Goal: Information Seeking & Learning: Learn about a topic

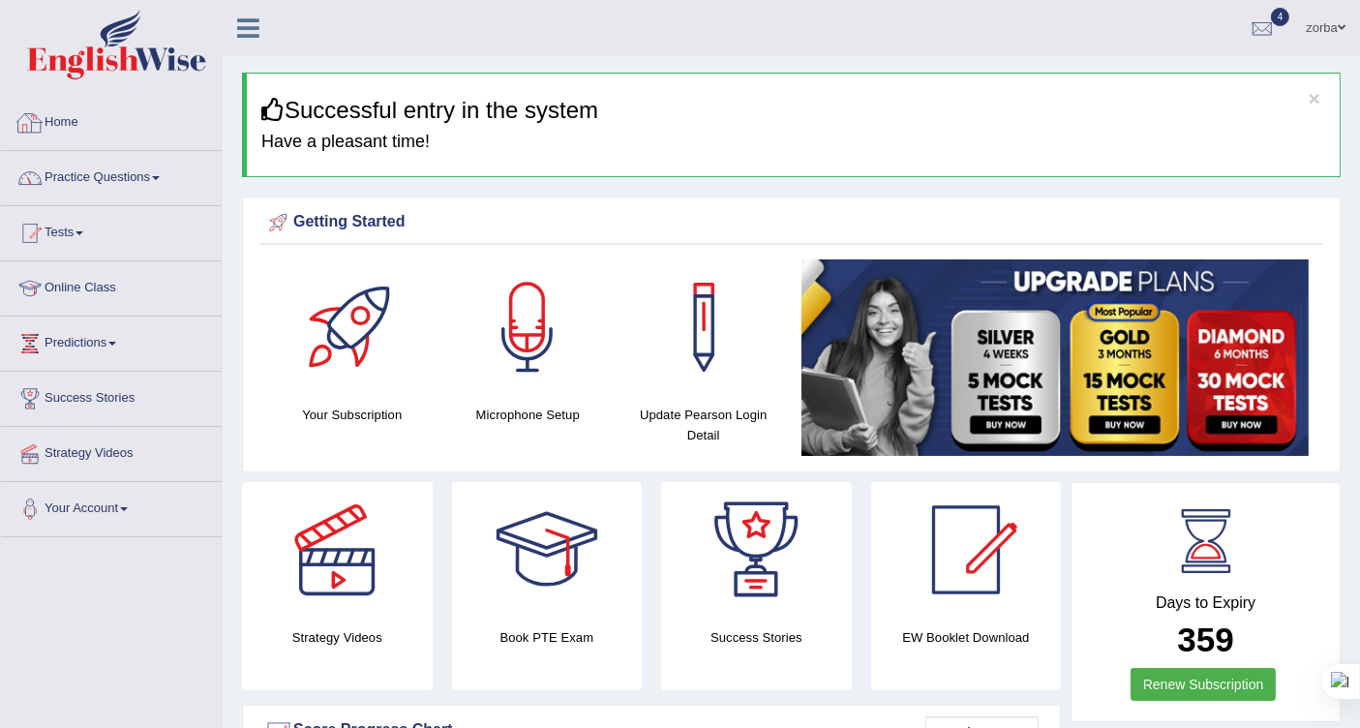
click at [133, 167] on link "Practice Questions" at bounding box center [111, 175] width 221 height 48
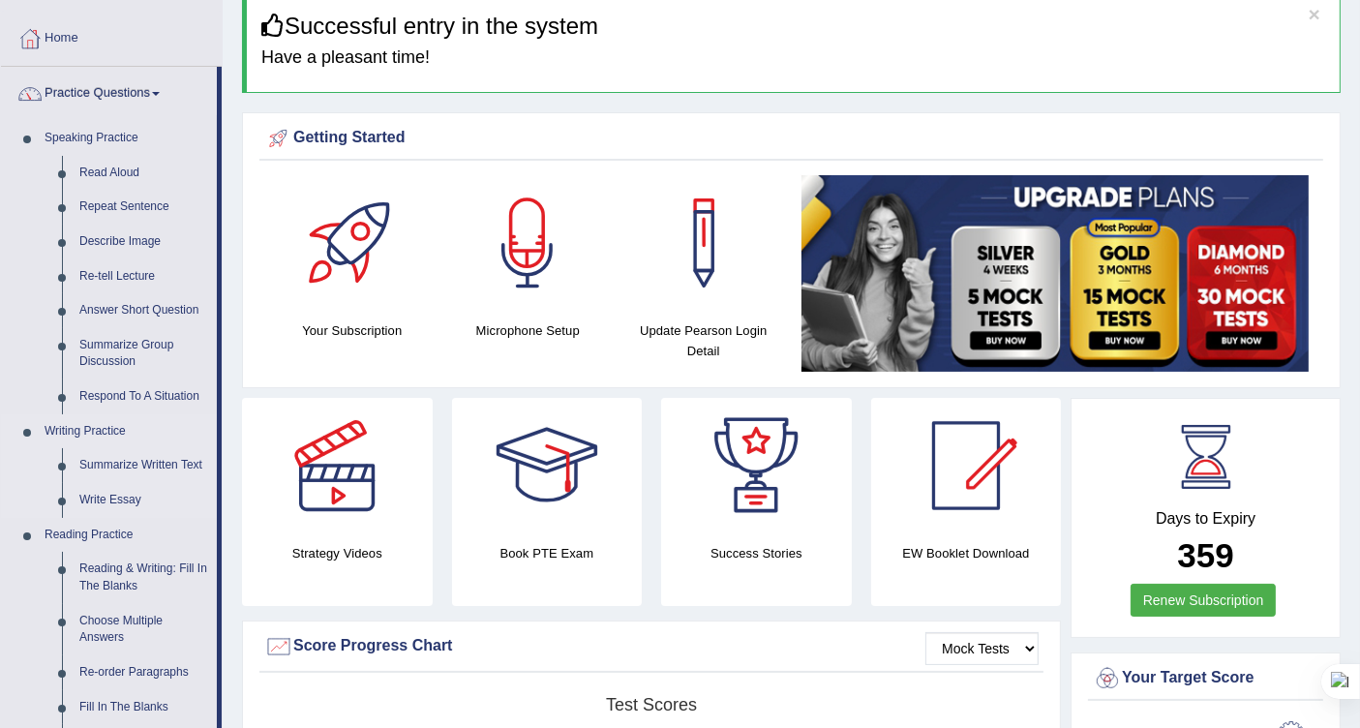
scroll to position [215, 0]
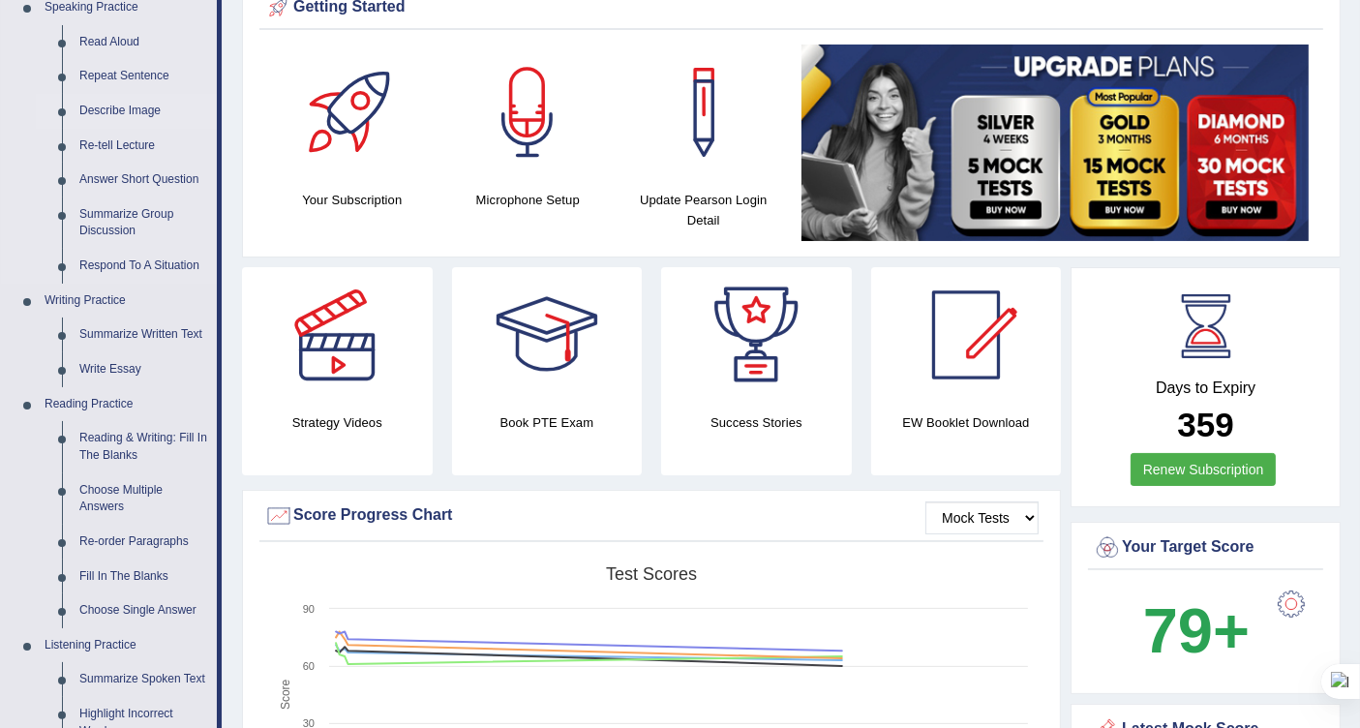
click at [118, 94] on link "Describe Image" at bounding box center [144, 111] width 146 height 35
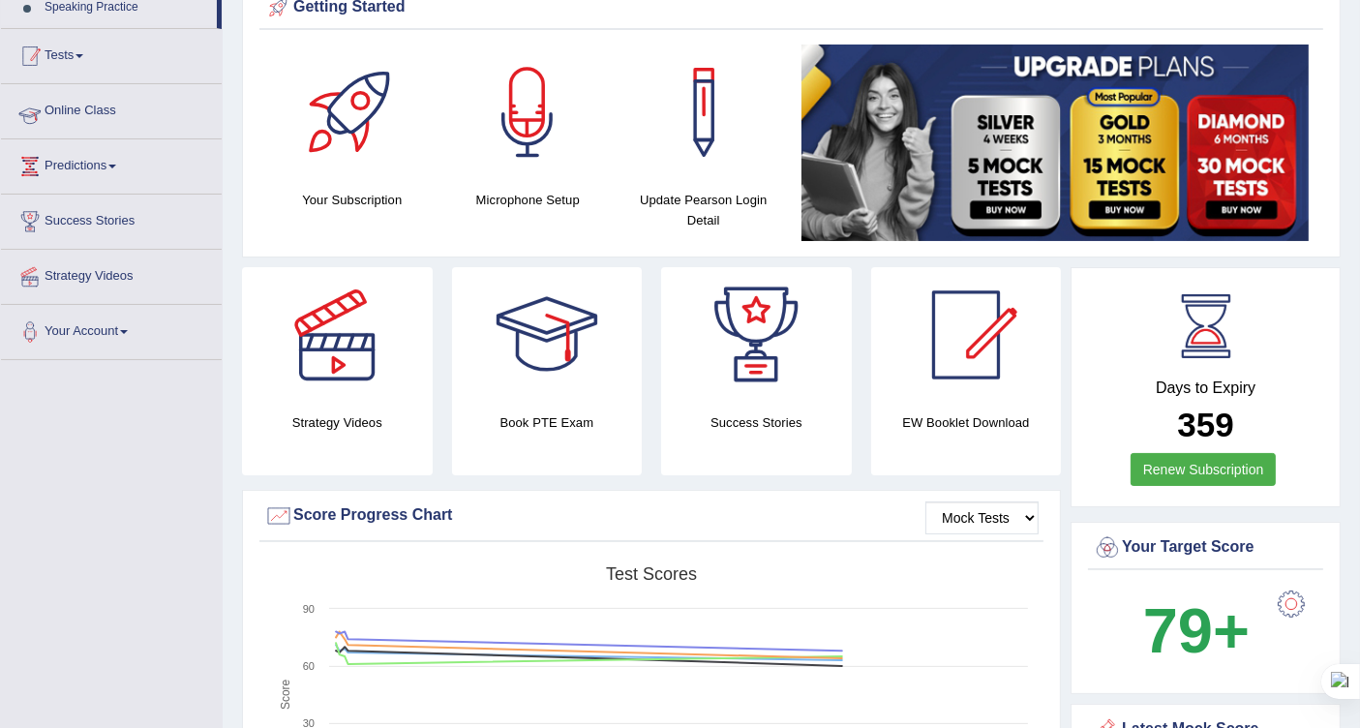
scroll to position [466, 0]
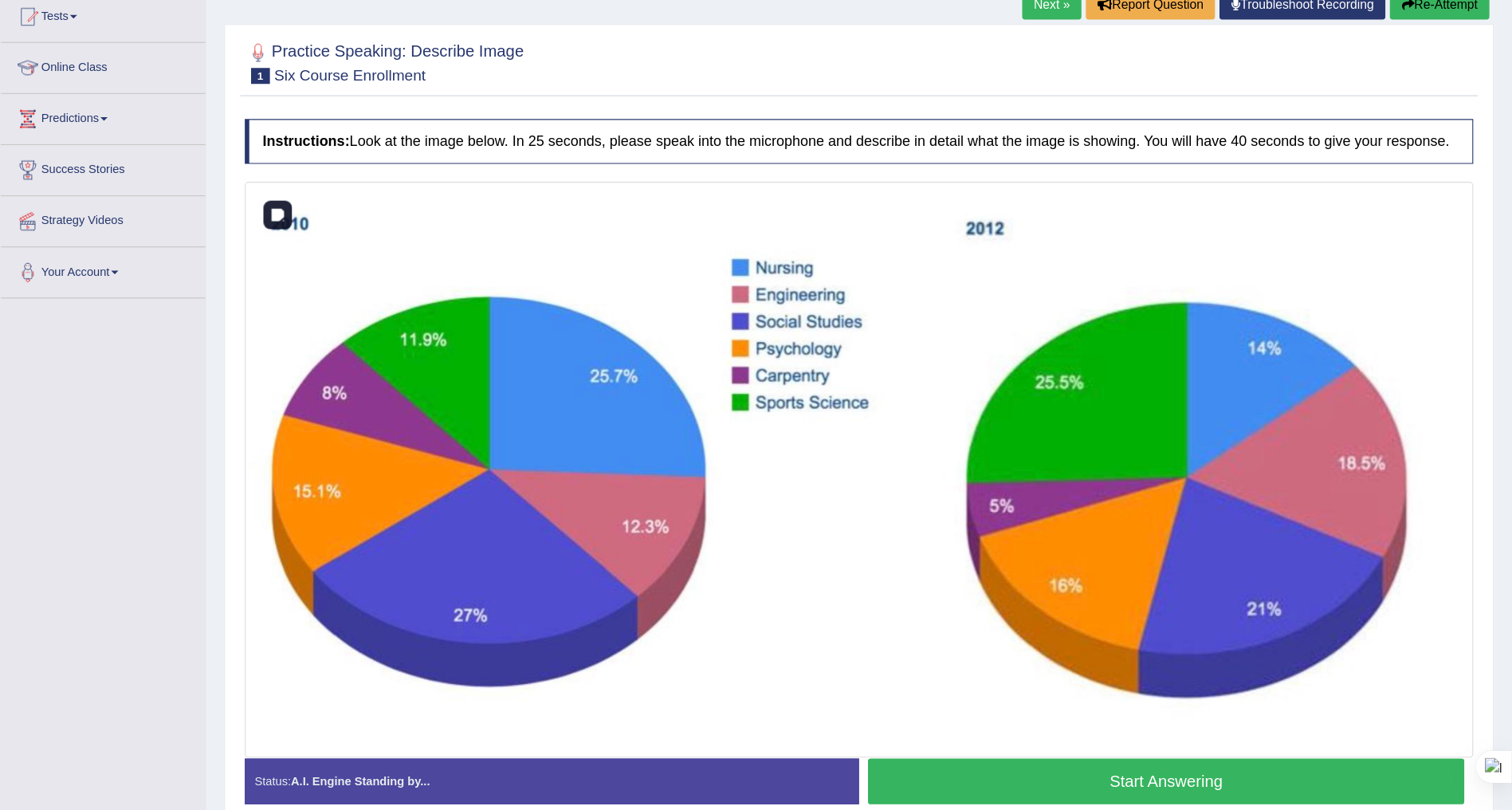
scroll to position [177, 0]
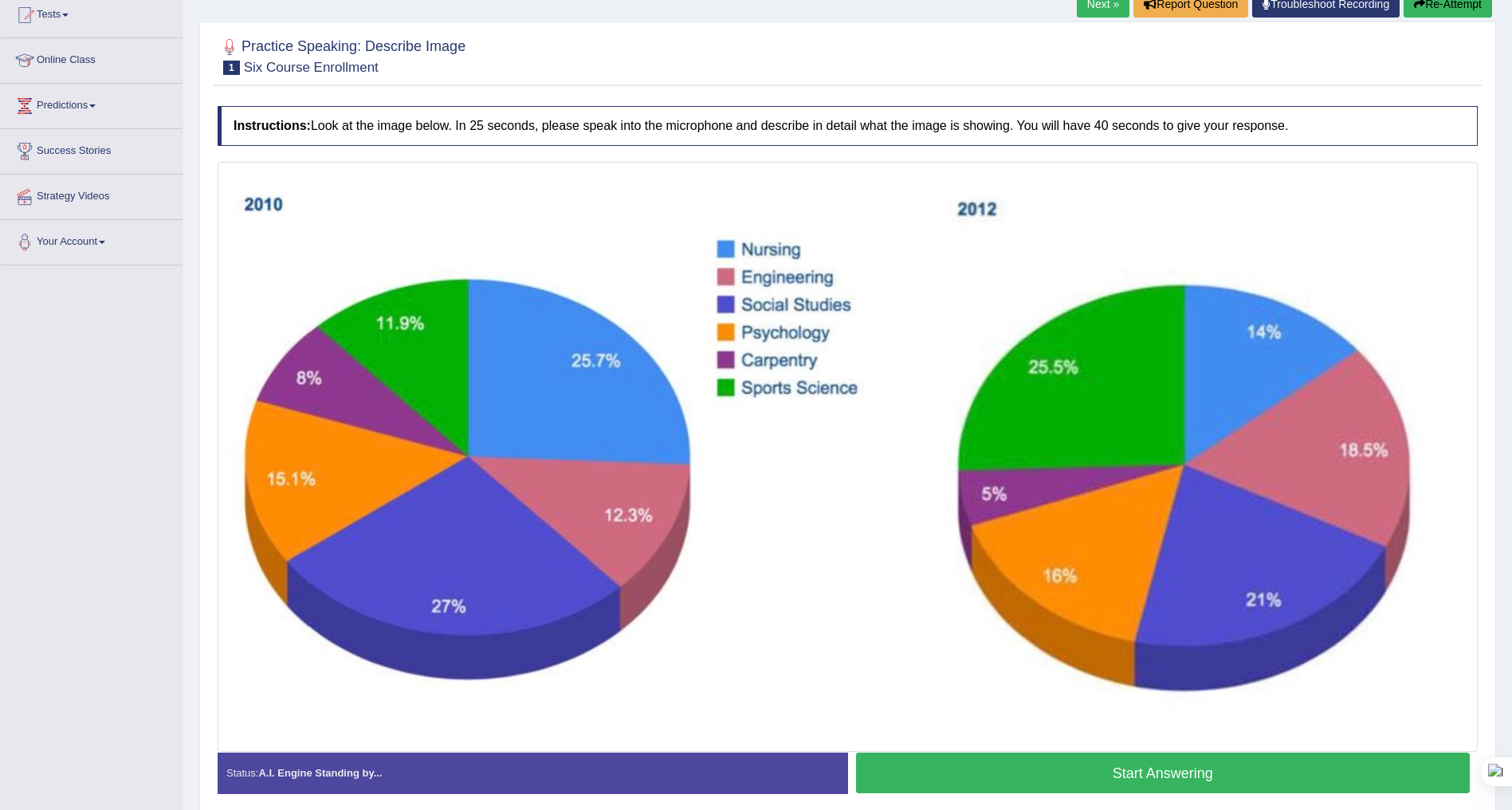
click at [1097, 599] on button "Start Answering" at bounding box center [1163, 773] width 614 height 40
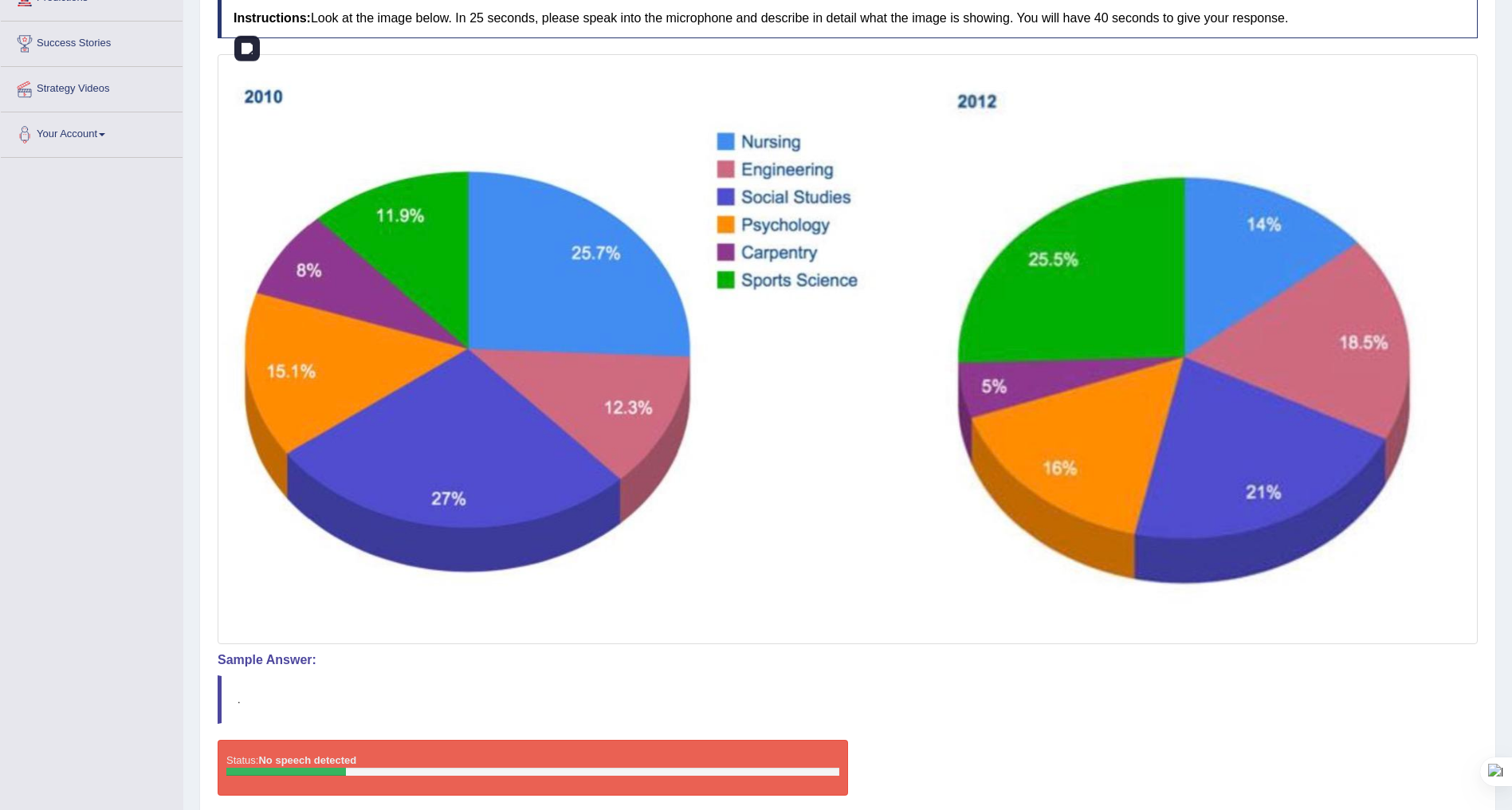
scroll to position [232, 0]
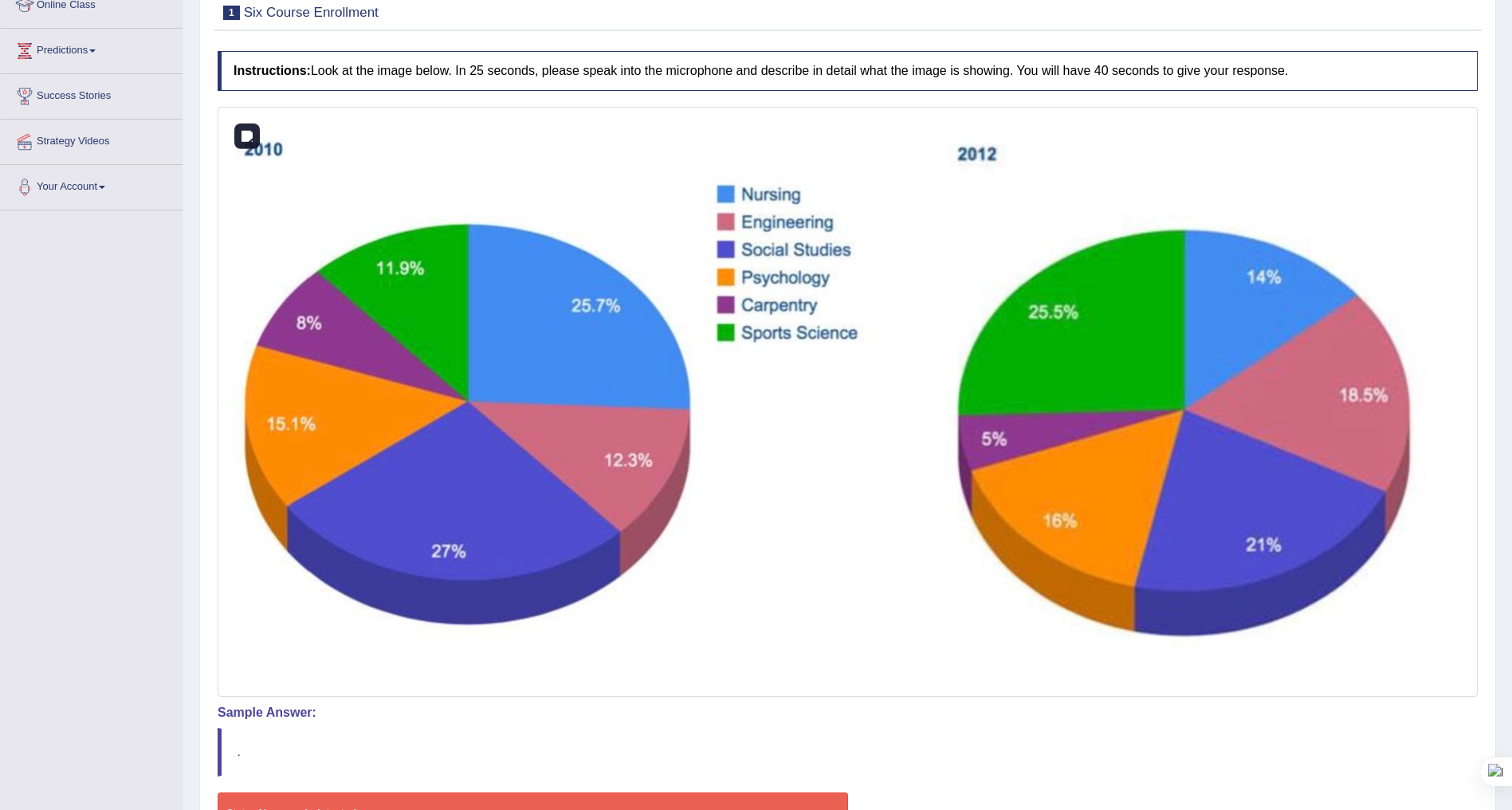
click at [1050, 166] on img at bounding box center [847, 402] width 1252 height 583
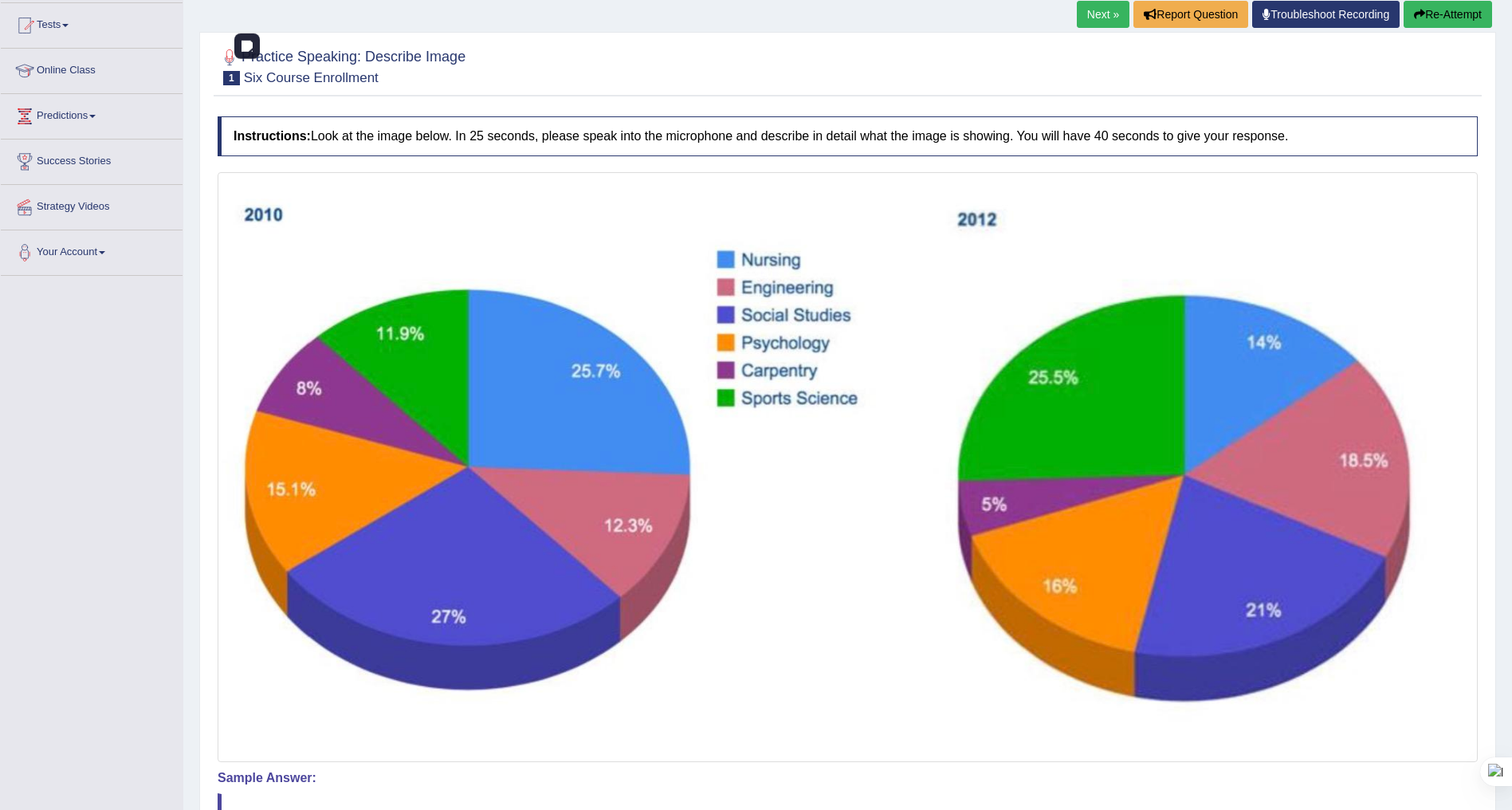
scroll to position [0, 0]
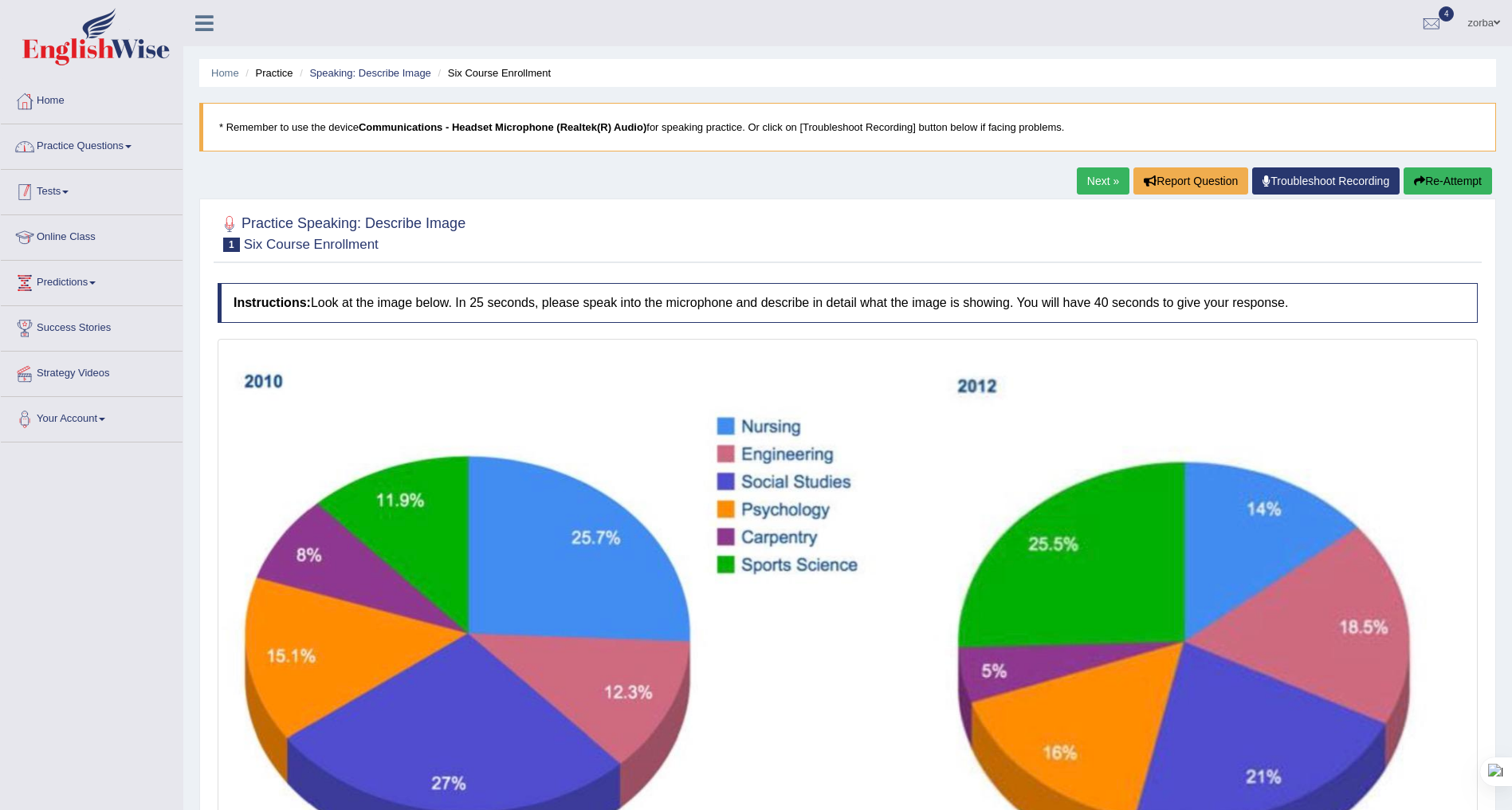
click at [122, 139] on link "Practice Questions" at bounding box center [91, 144] width 182 height 40
click at [121, 142] on link "Practice Questions" at bounding box center [90, 144] width 178 height 40
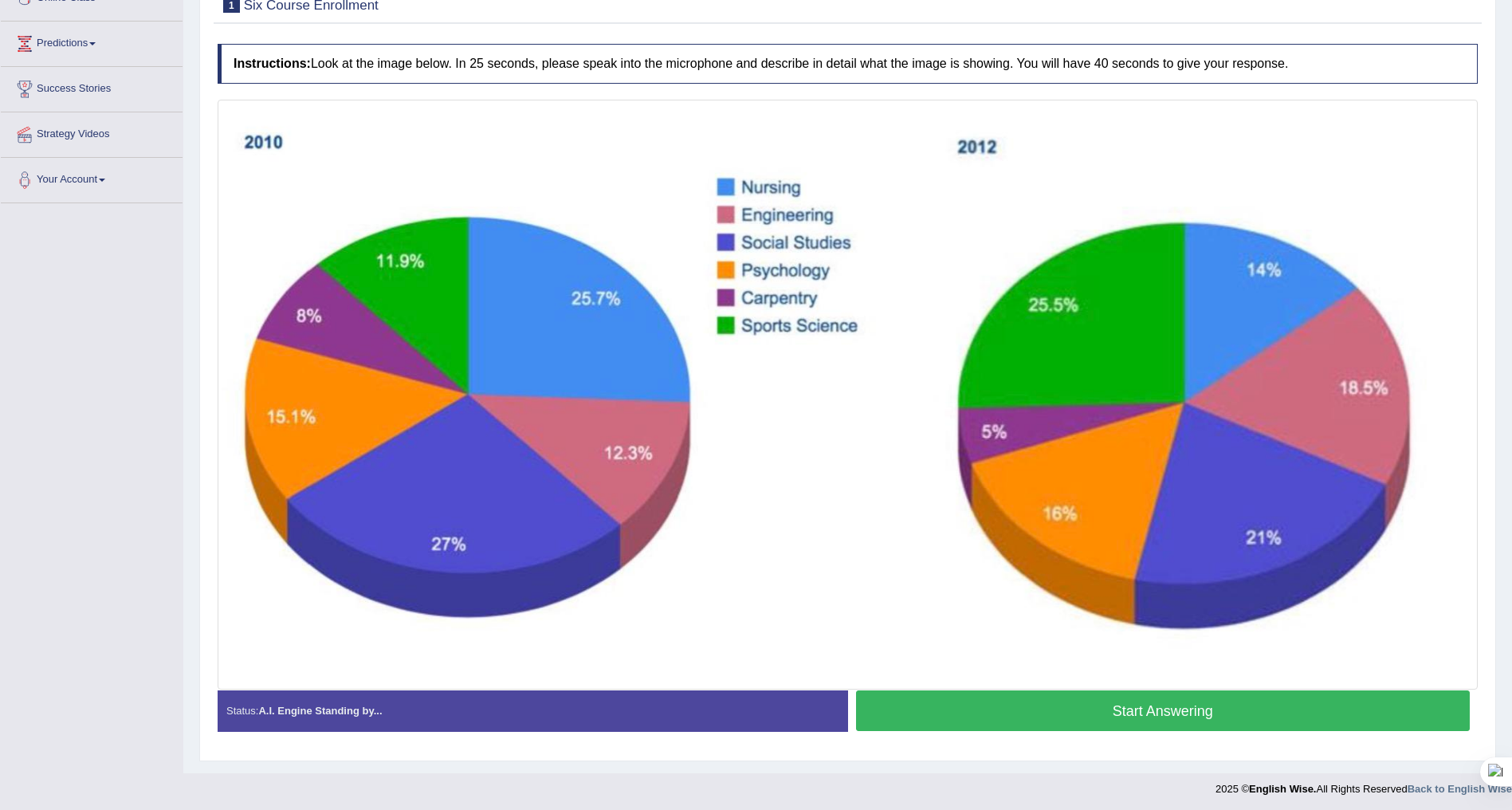
click at [1148, 709] on button "Start Answering" at bounding box center [1163, 710] width 614 height 40
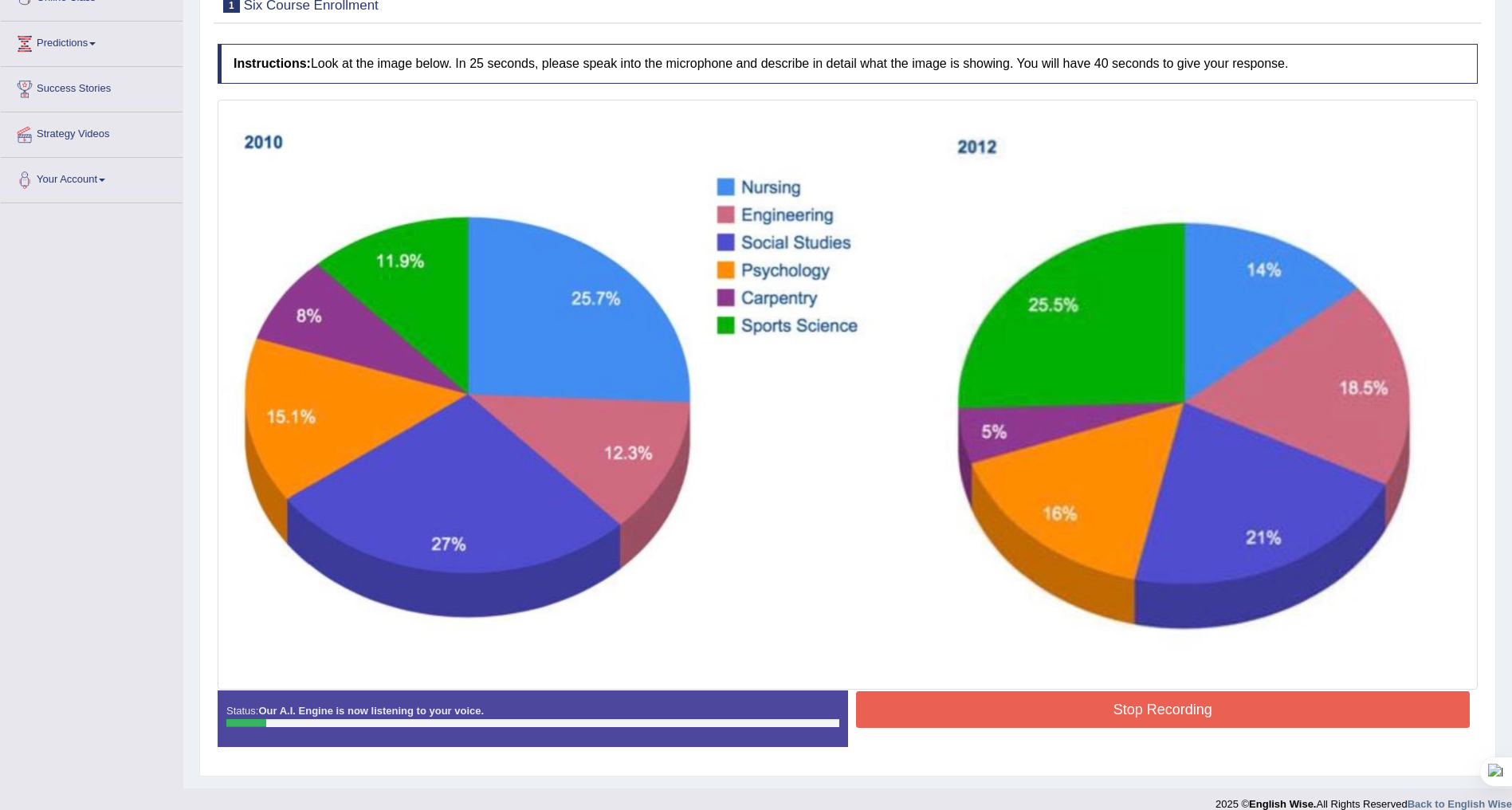
drag, startPoint x: 1155, startPoint y: 708, endPoint x: 1214, endPoint y: 683, distance: 64.1
click at [1155, 706] on button "Stop Recording" at bounding box center [1163, 709] width 614 height 37
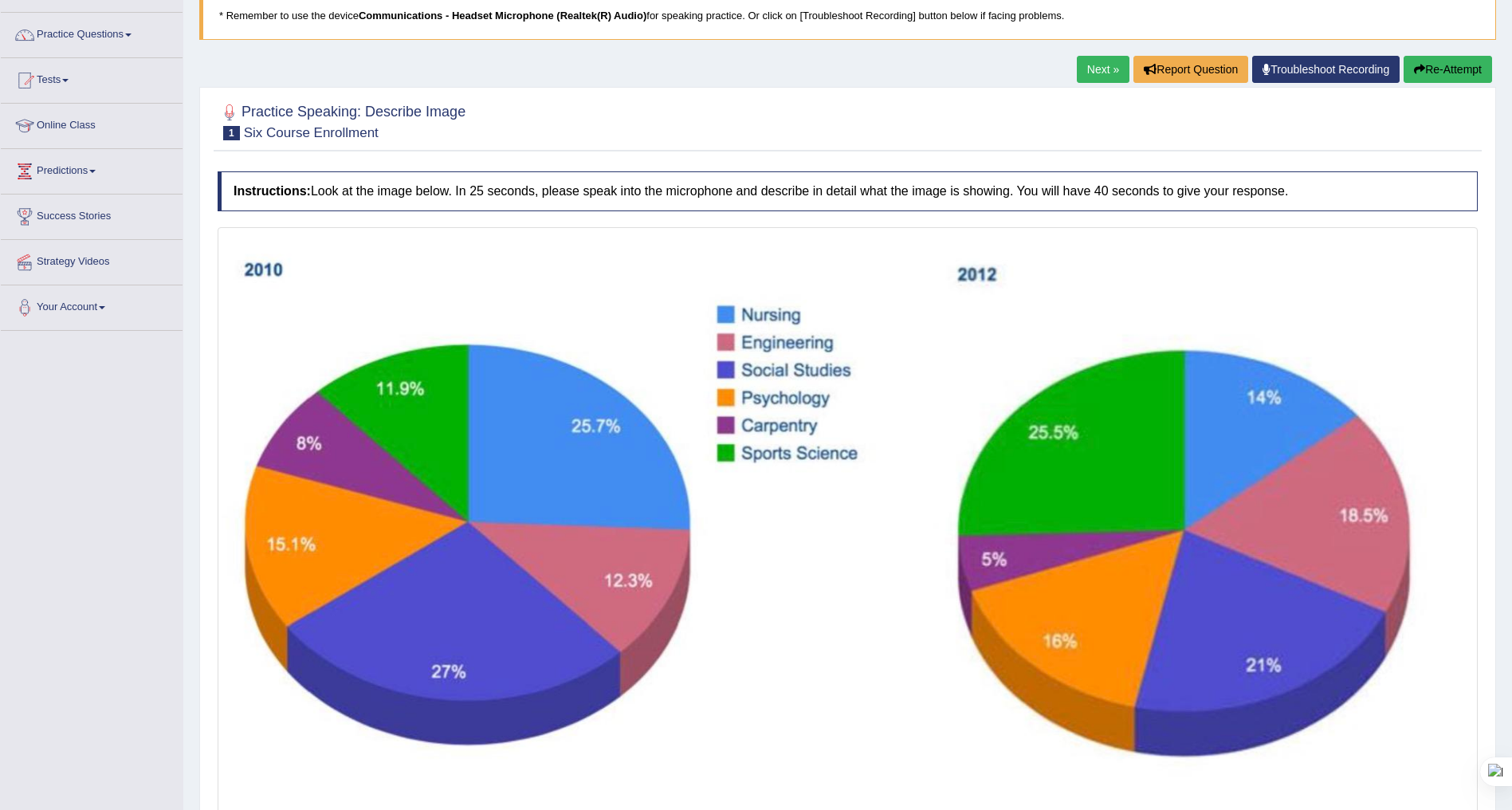
scroll to position [0, 0]
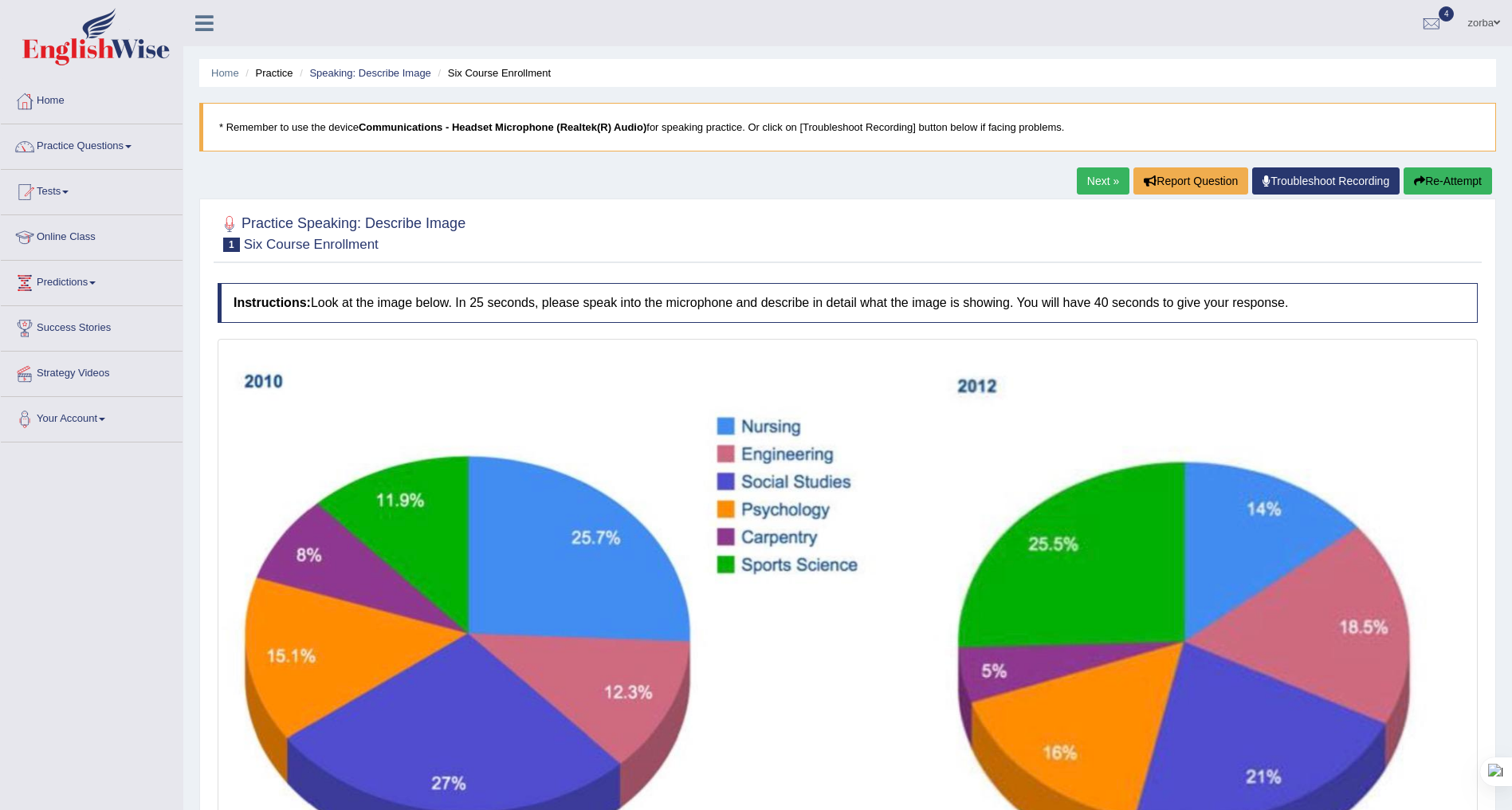
click at [1450, 171] on button "Re-Attempt" at bounding box center [1447, 180] width 88 height 27
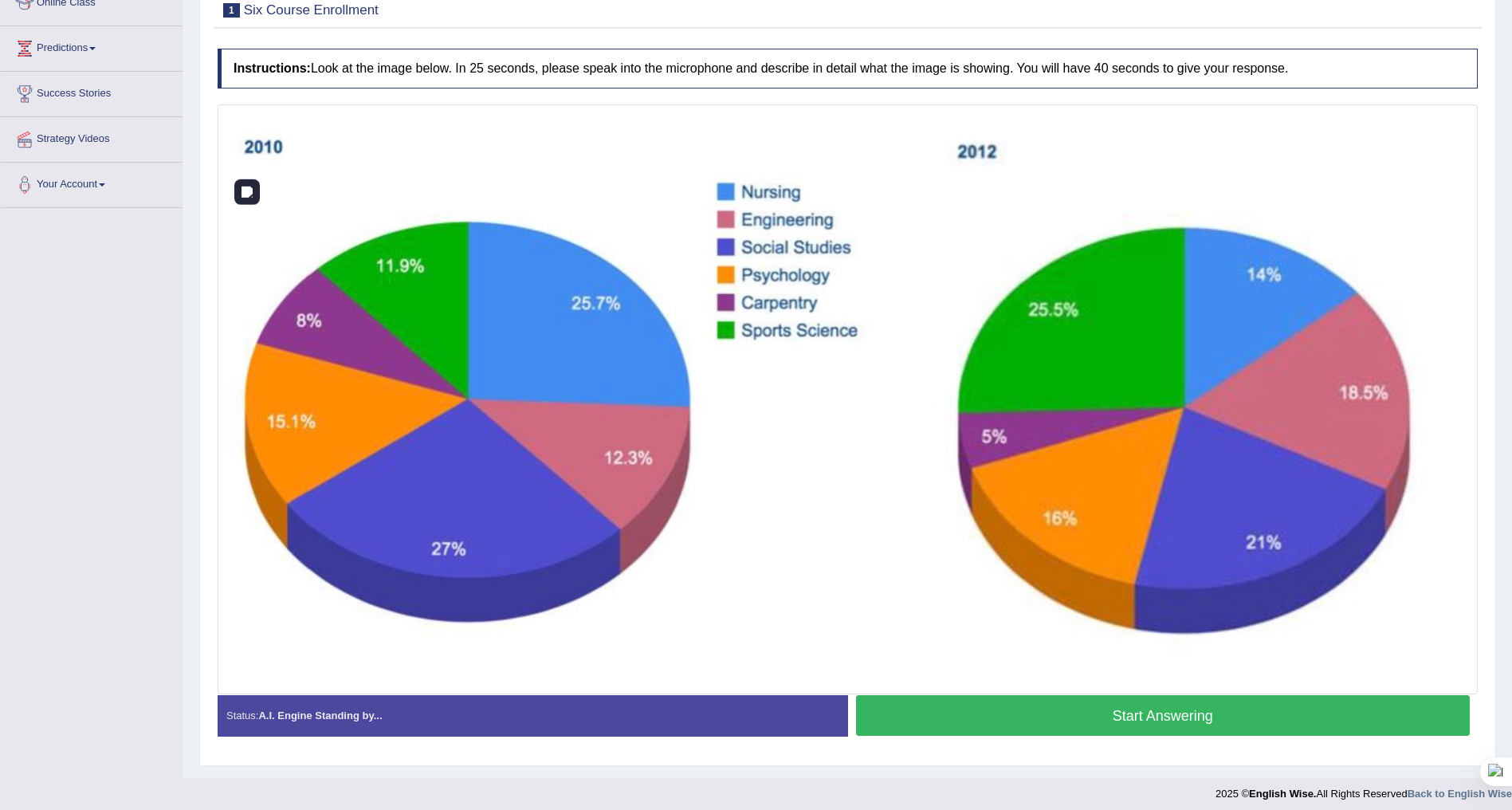
scroll to position [242, 0]
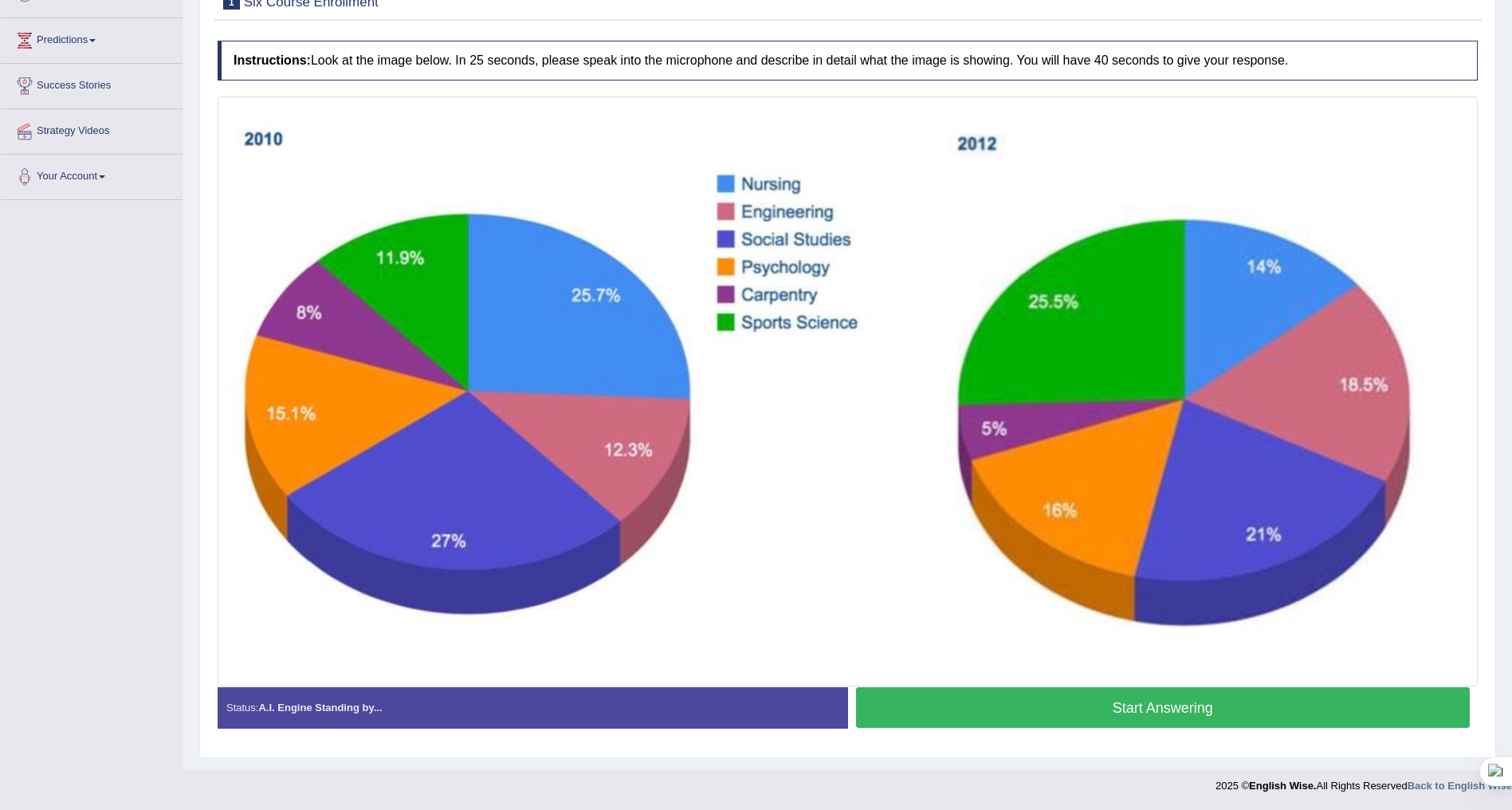
click at [1038, 703] on button "Start Answering" at bounding box center [1163, 707] width 614 height 40
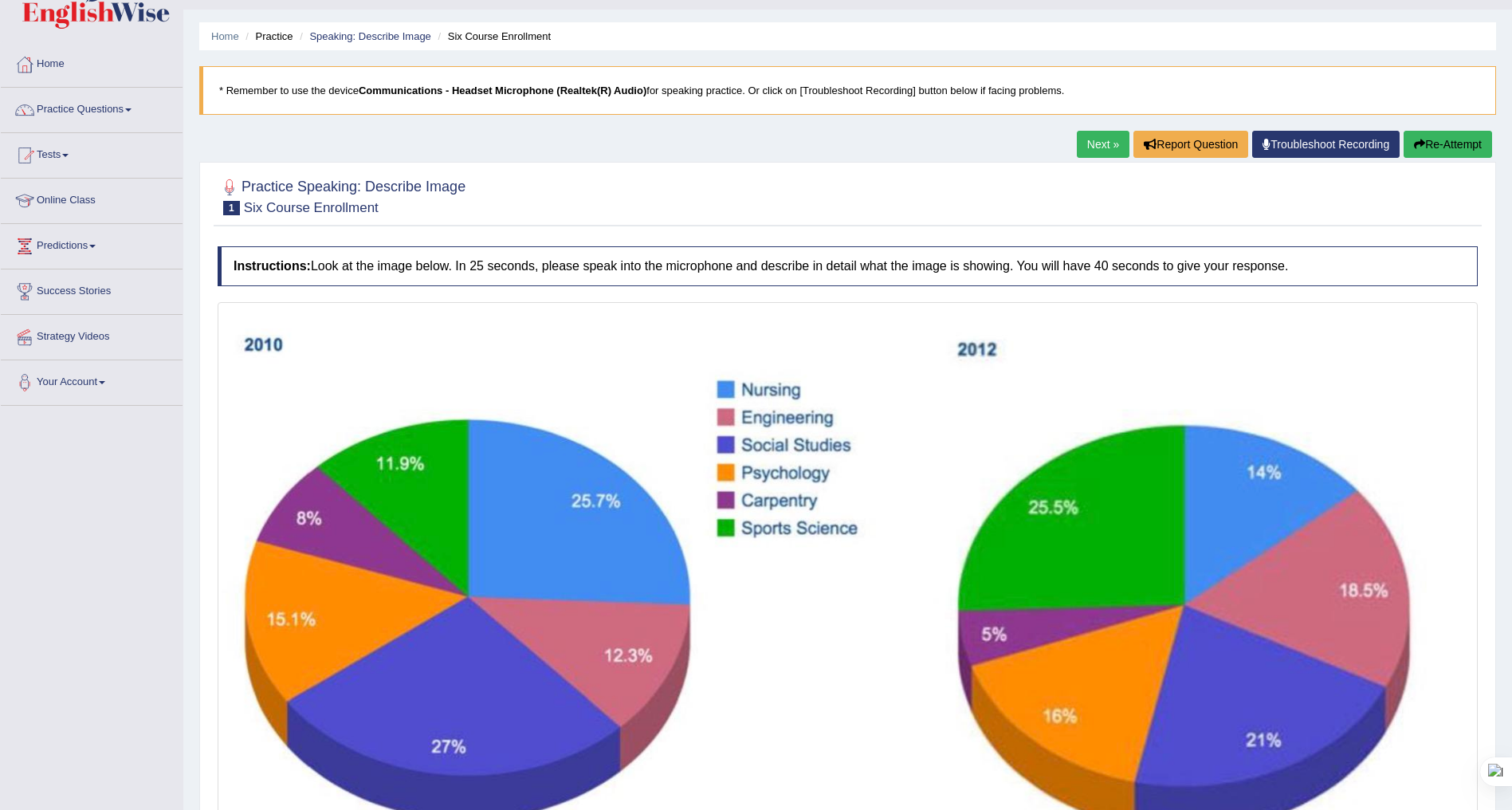
scroll to position [0, 0]
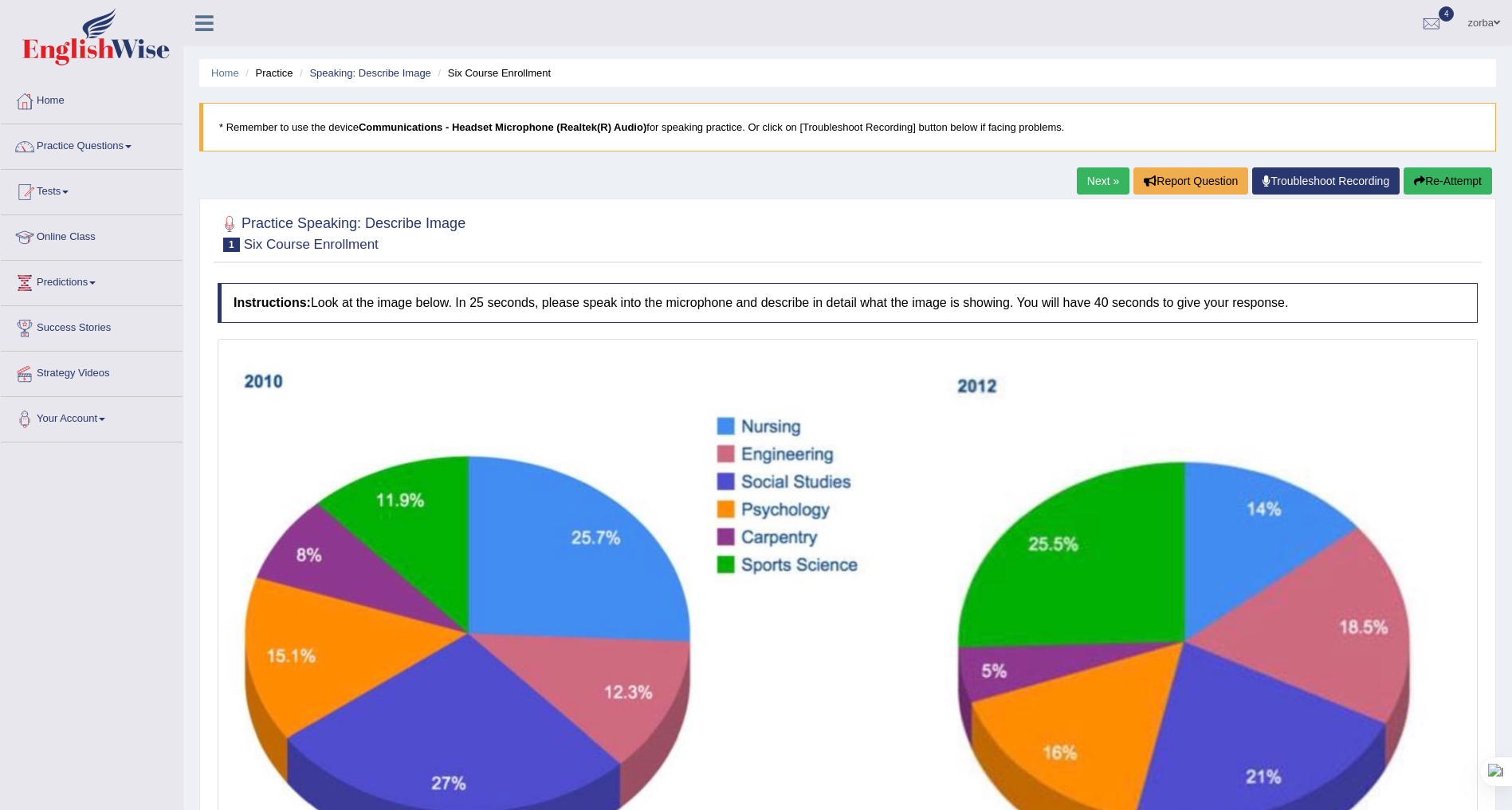
click at [1103, 184] on link "Next »" at bounding box center [1104, 180] width 53 height 27
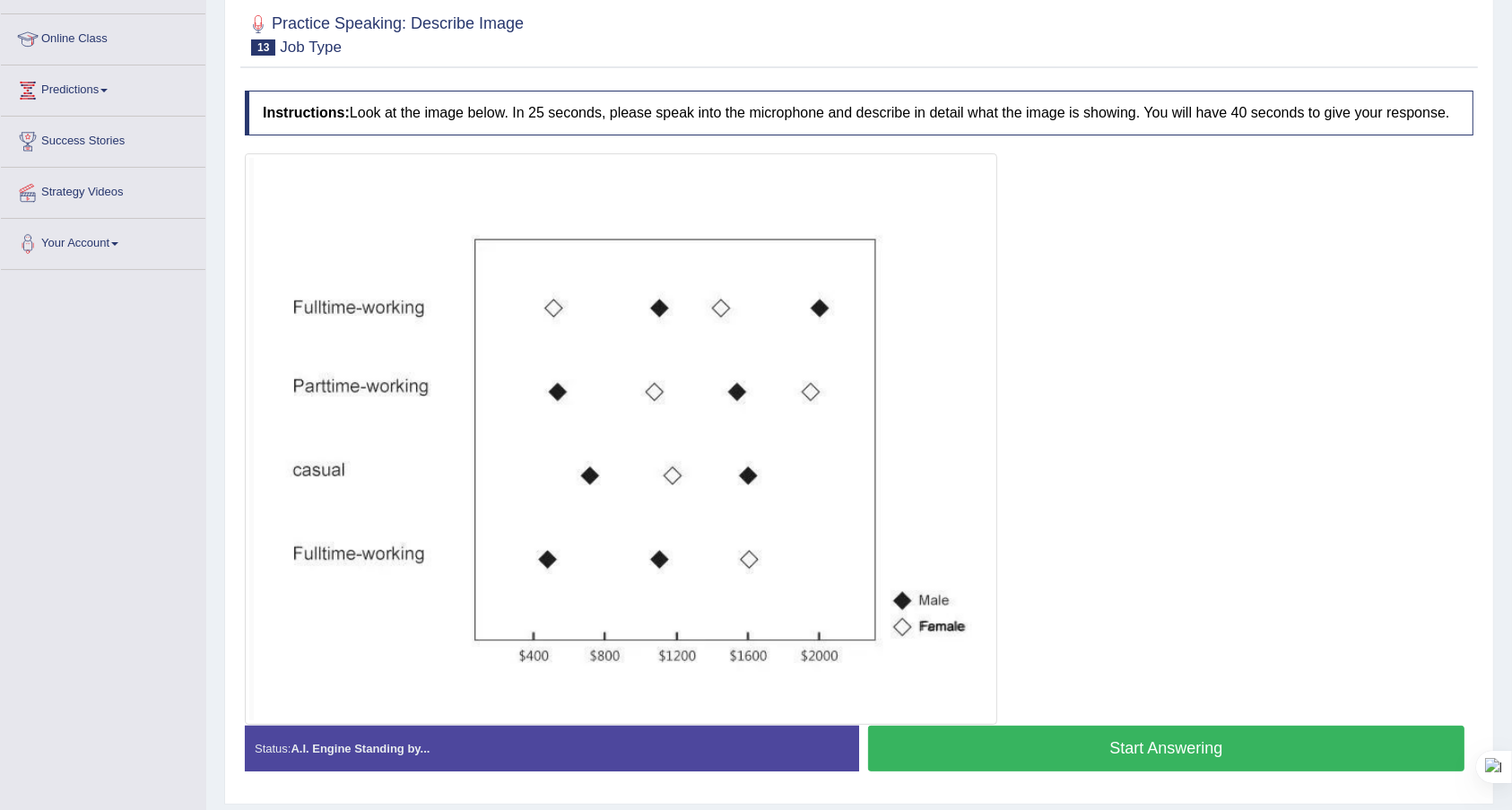
scroll to position [280, 0]
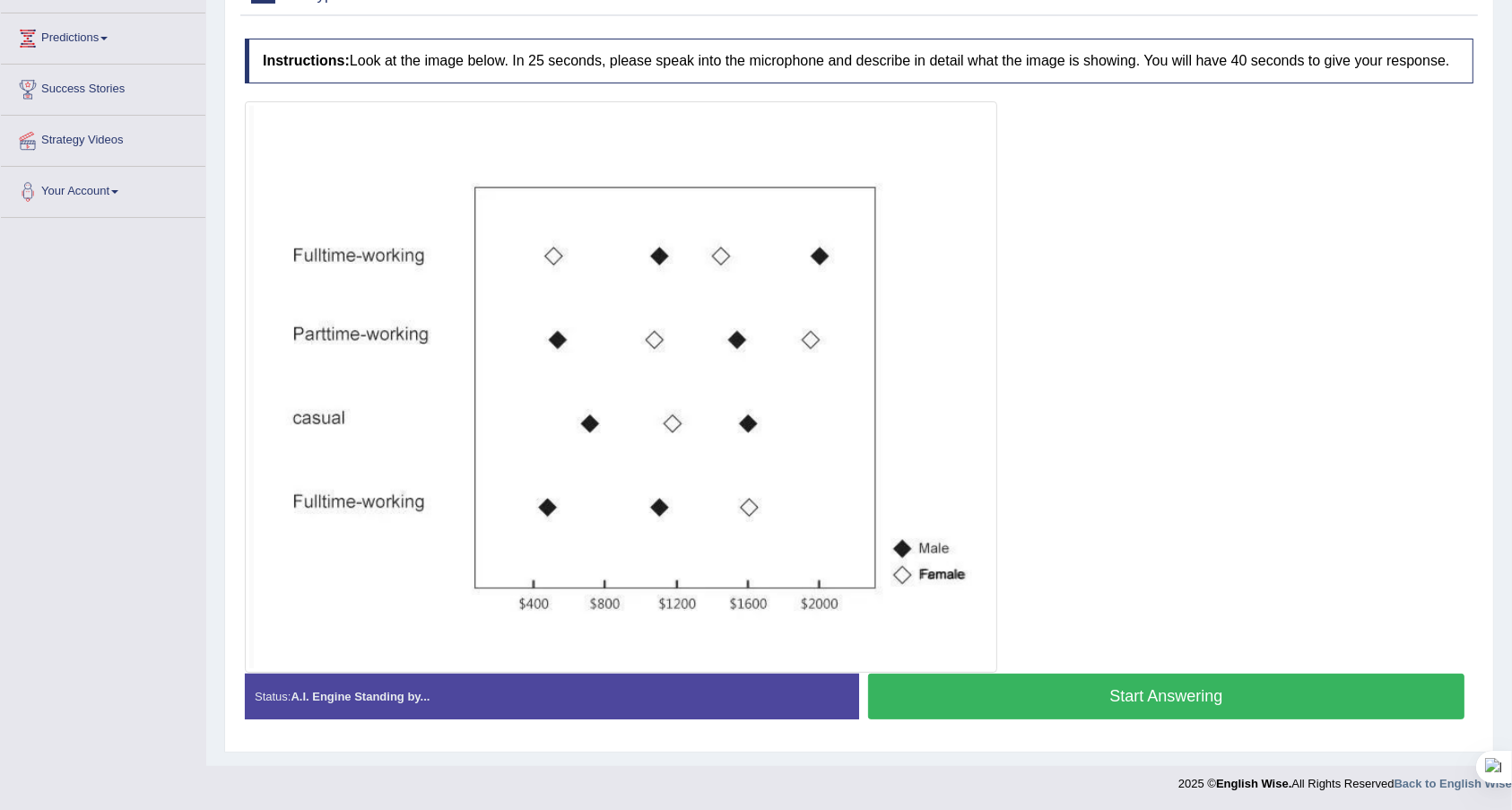
click at [1151, 692] on button "Start Answering" at bounding box center [1166, 696] width 597 height 45
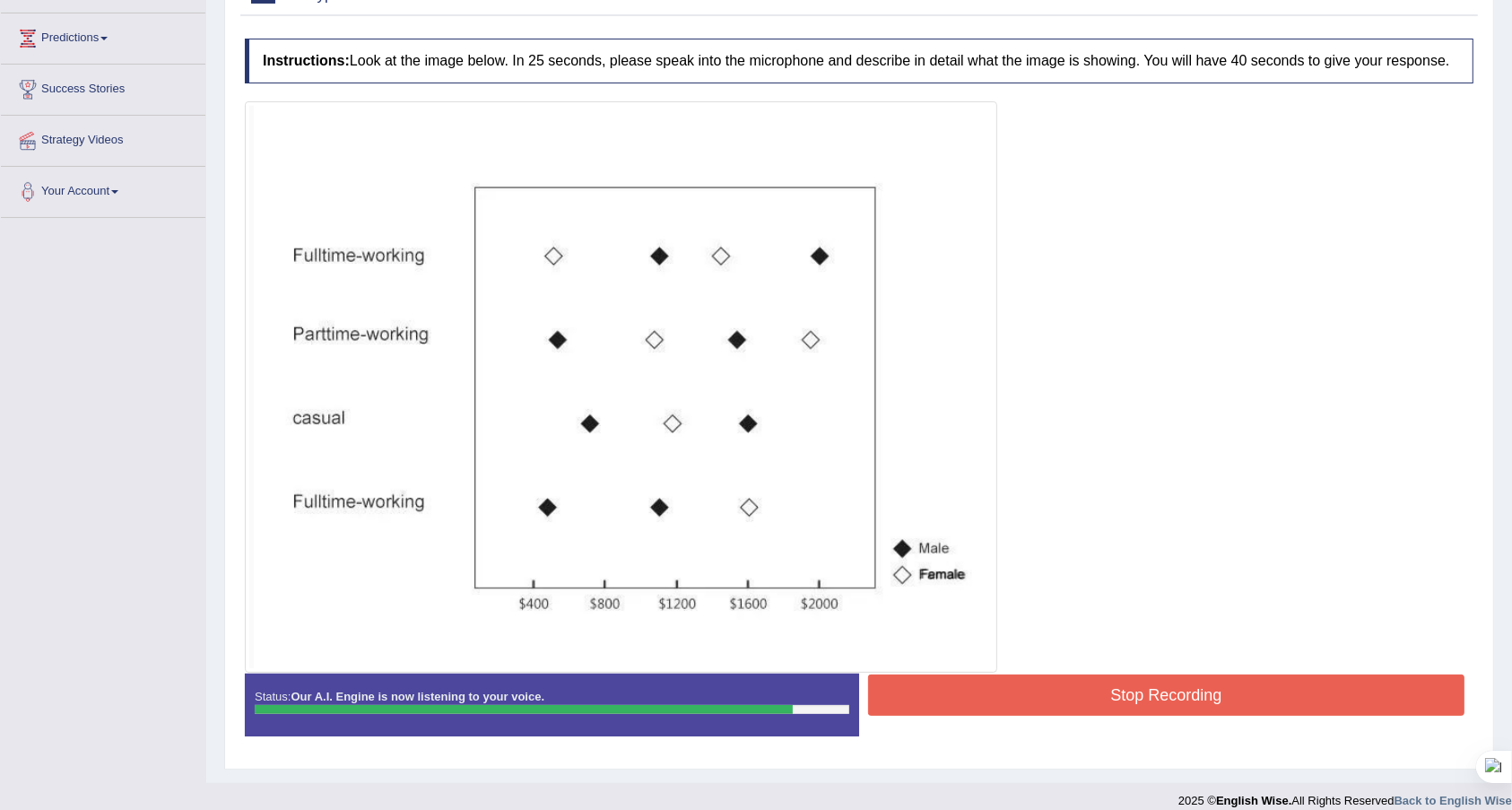
click at [1080, 685] on button "Stop Recording" at bounding box center [1166, 695] width 597 height 42
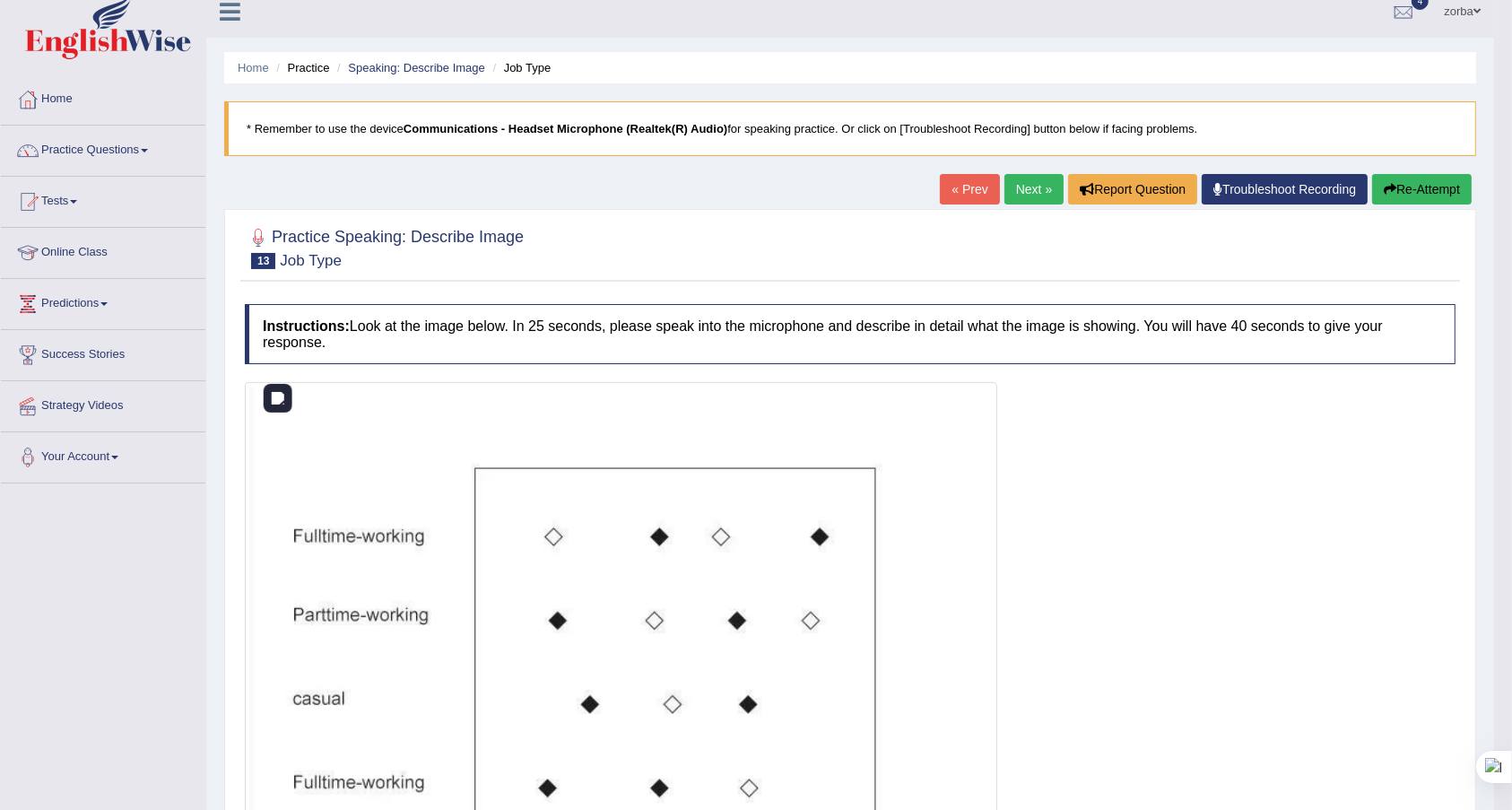
scroll to position [0, 0]
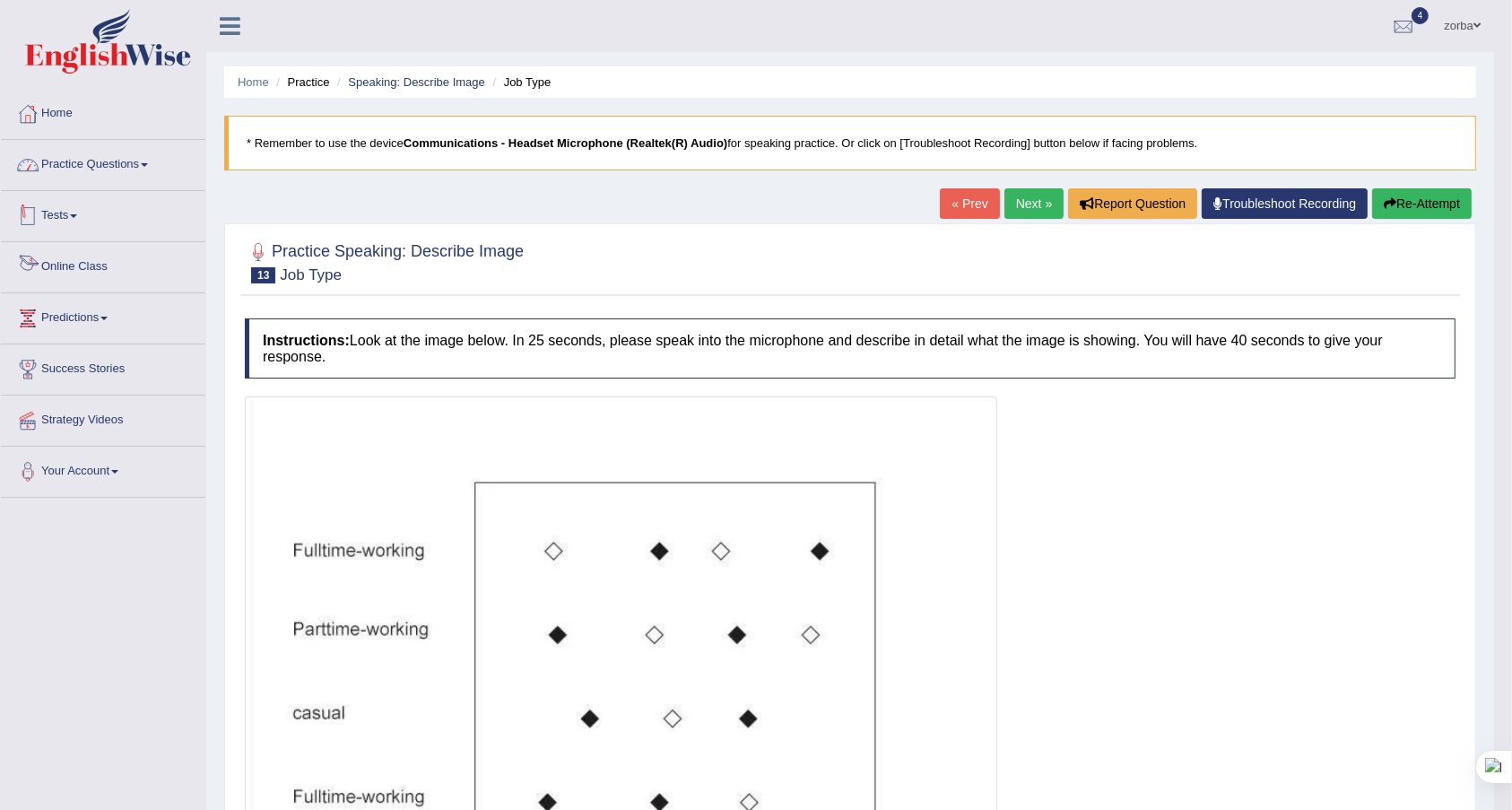
click at [120, 167] on link "Practice Questions" at bounding box center [103, 162] width 205 height 44
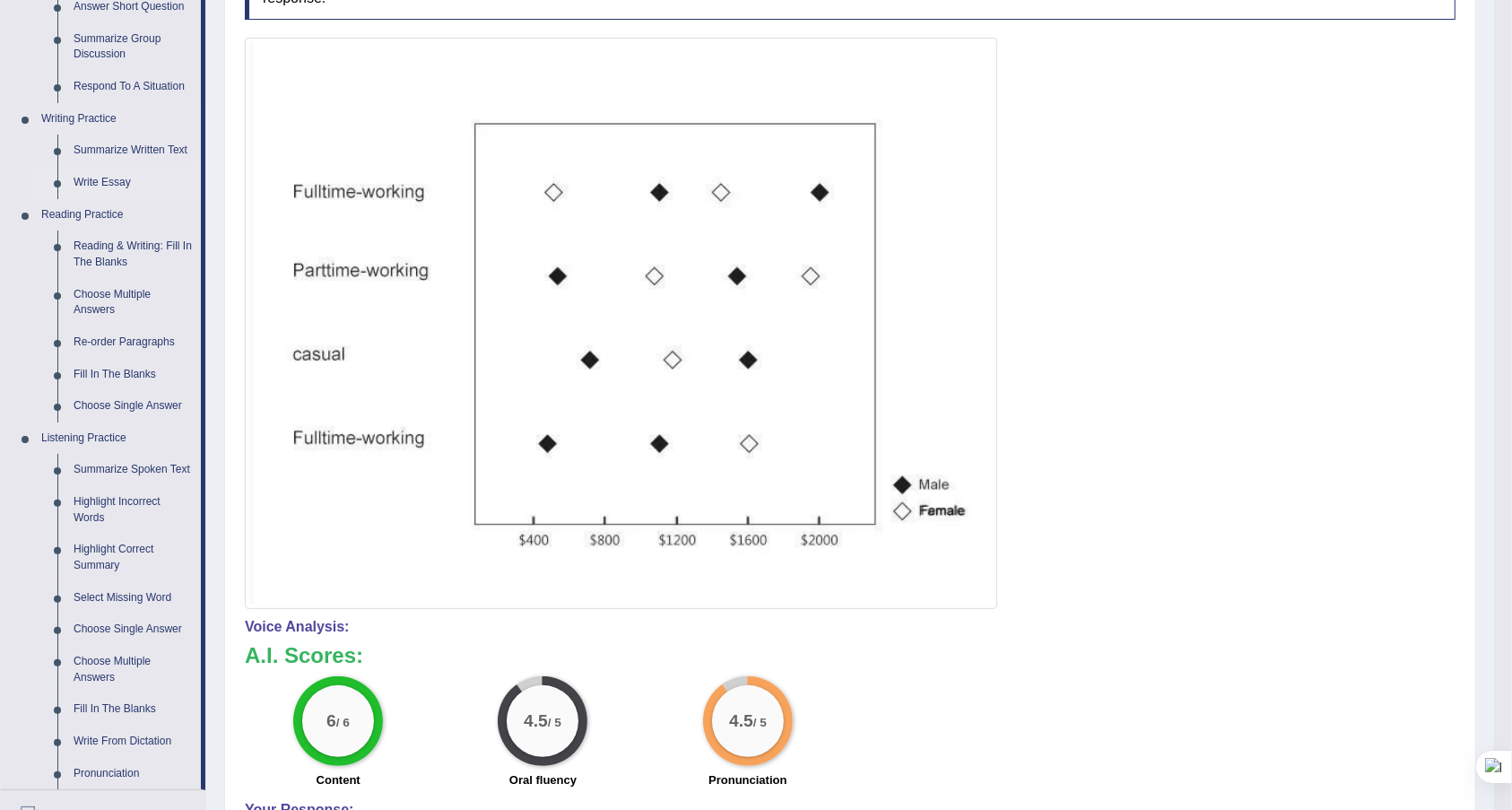
scroll to position [120, 0]
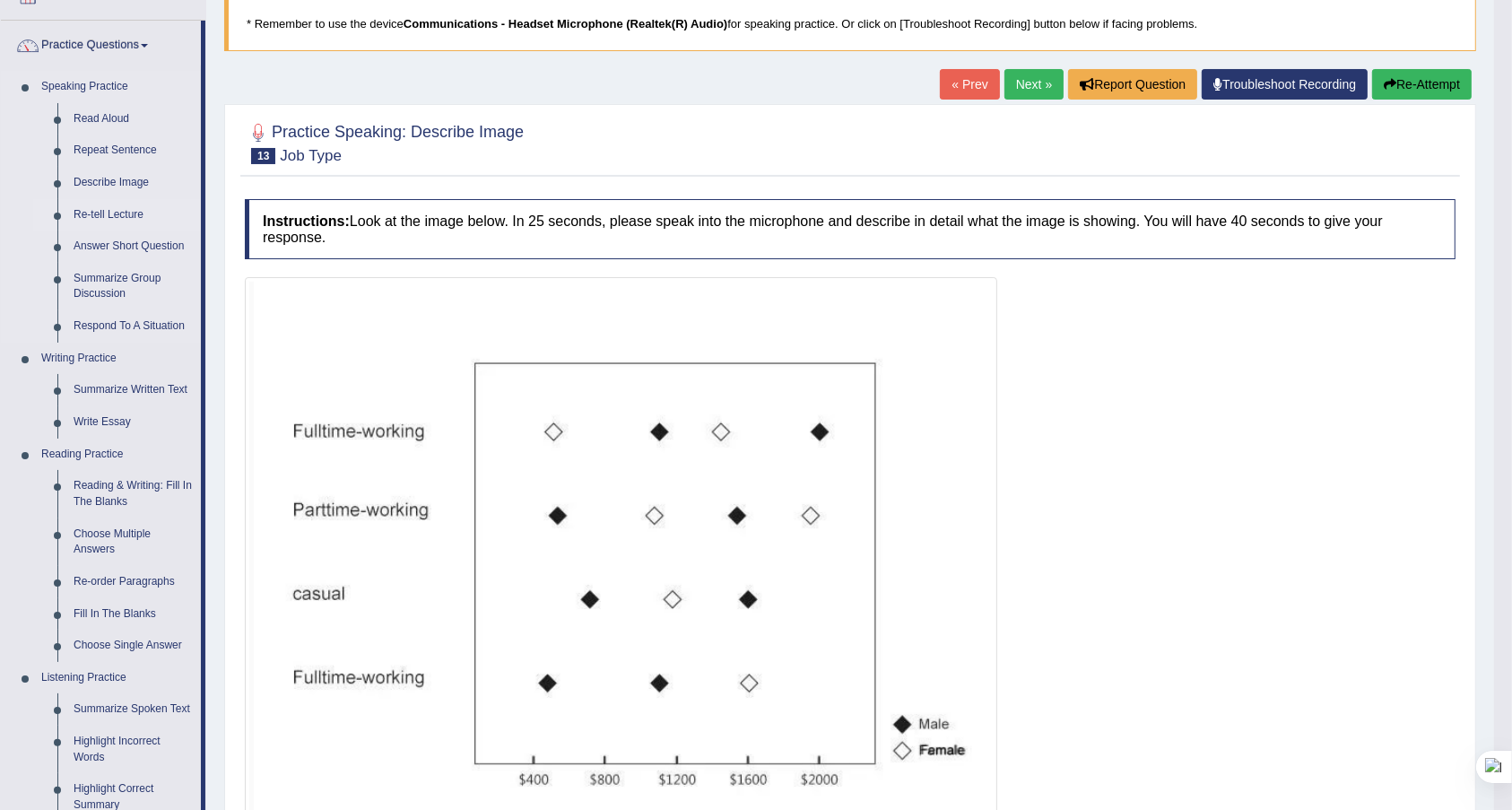
click at [119, 205] on link "Re-tell Lecture" at bounding box center [133, 215] width 135 height 32
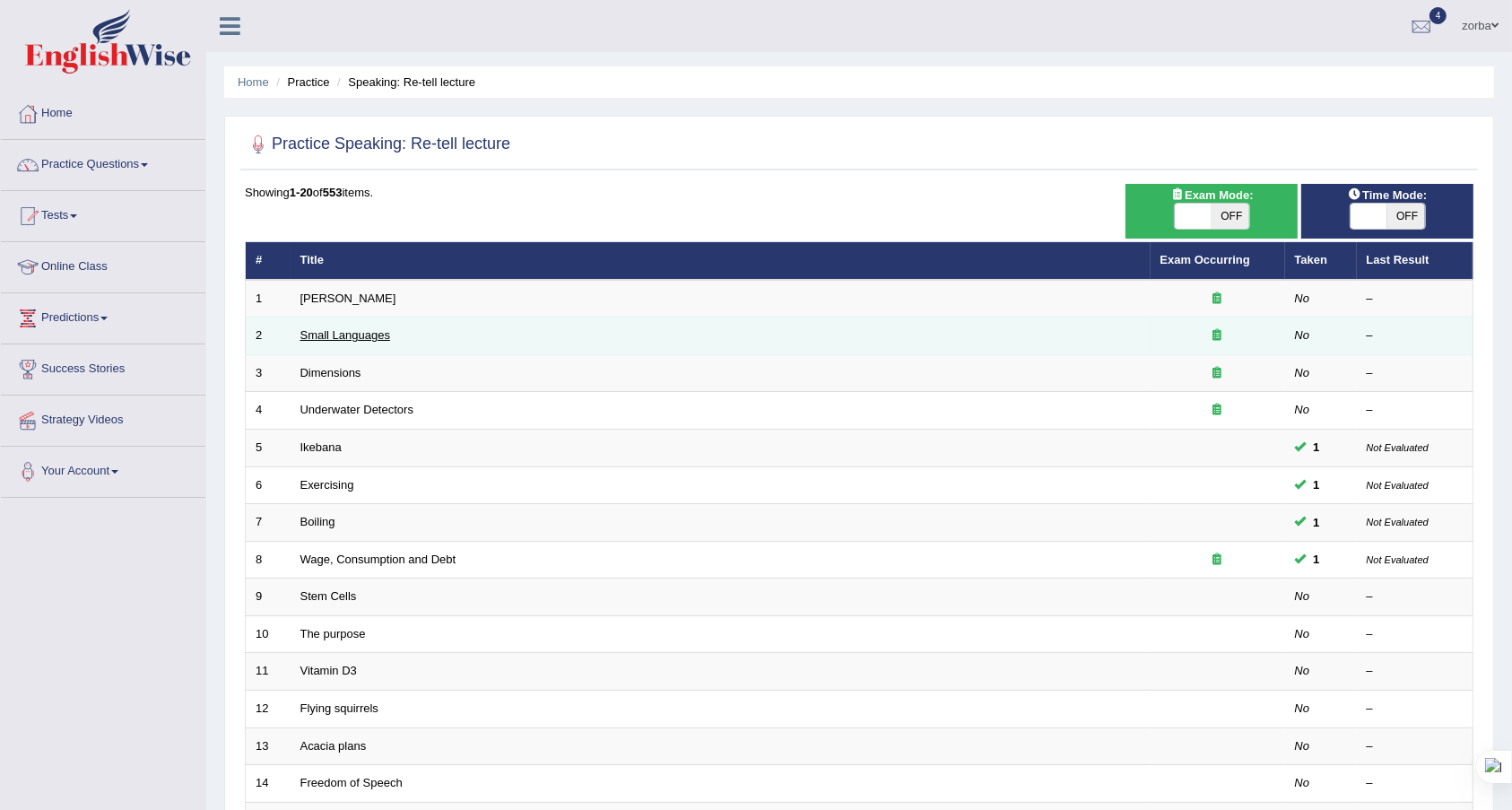
click at [376, 335] on link "Small Languages" at bounding box center [345, 335] width 90 height 14
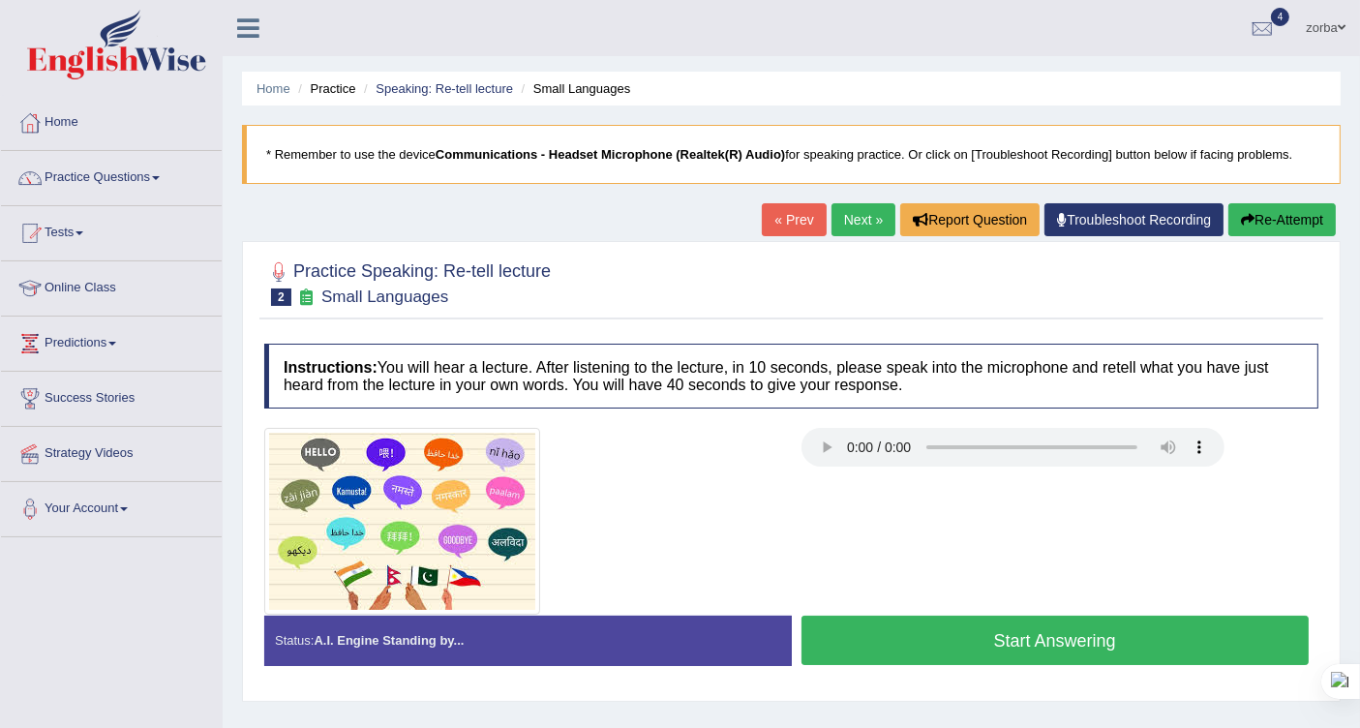
click at [1024, 628] on button "Start Answering" at bounding box center [1055, 640] width 508 height 49
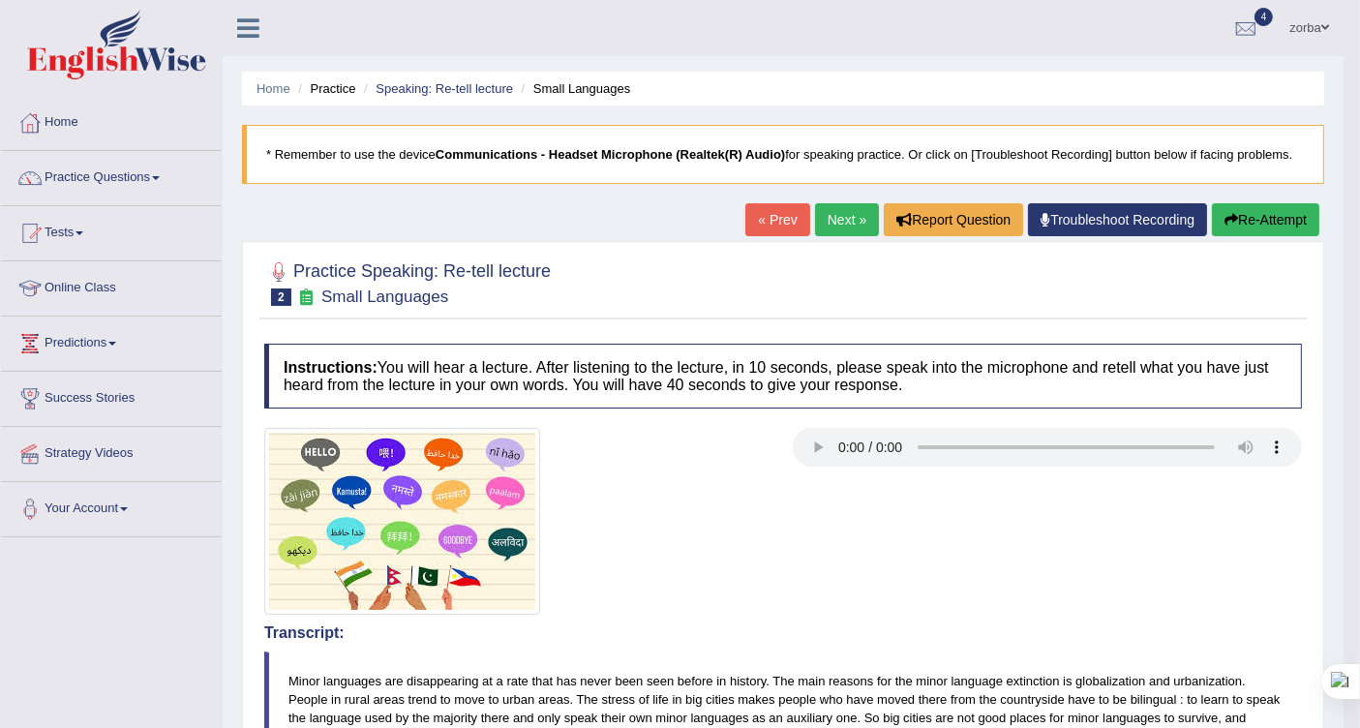
click at [1262, 213] on button "Re-Attempt" at bounding box center [1265, 219] width 107 height 33
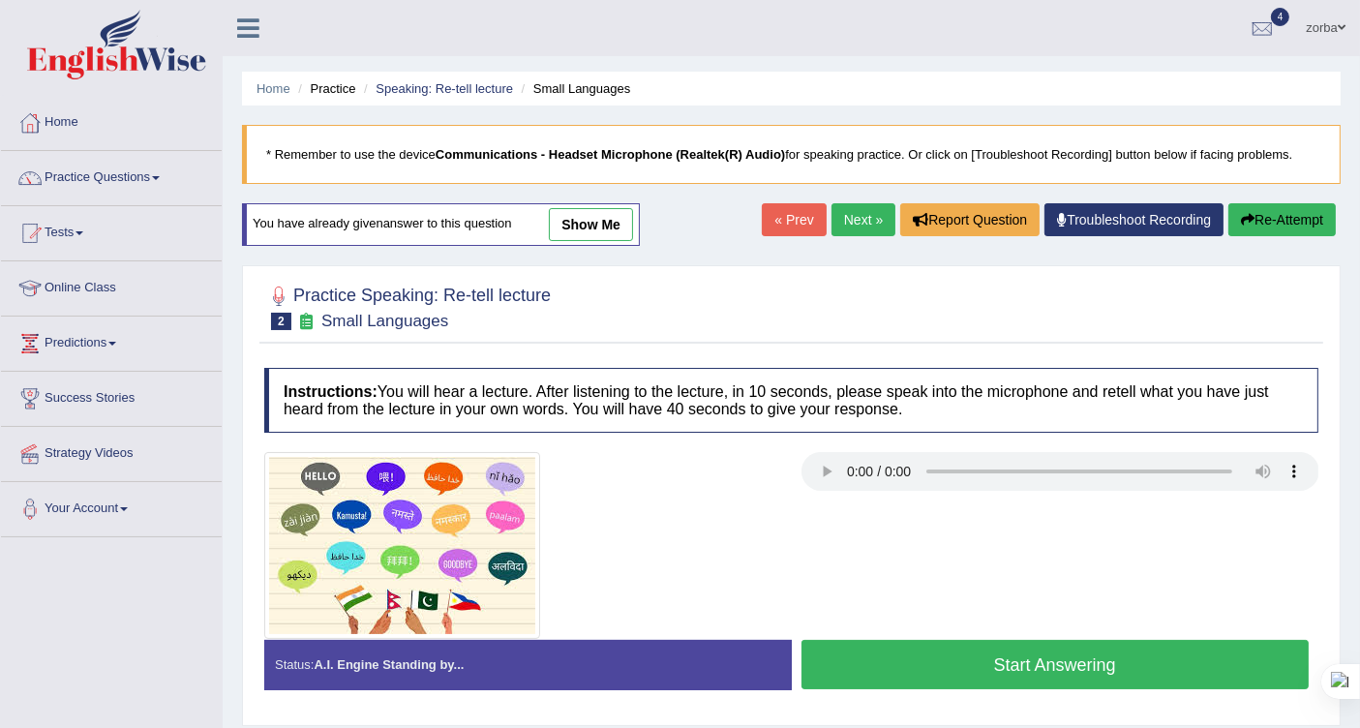
click at [1140, 658] on button "Start Answering" at bounding box center [1055, 664] width 508 height 49
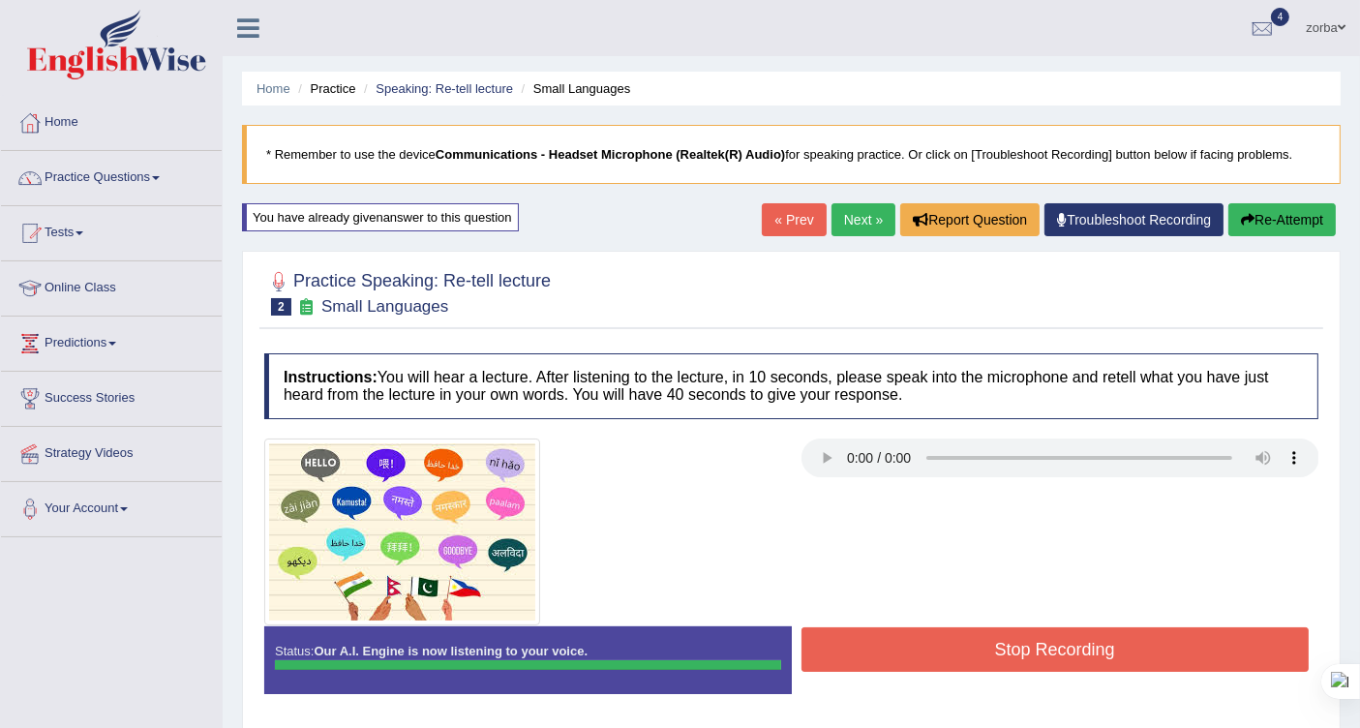
click at [1005, 653] on button "Stop Recording" at bounding box center [1055, 649] width 508 height 45
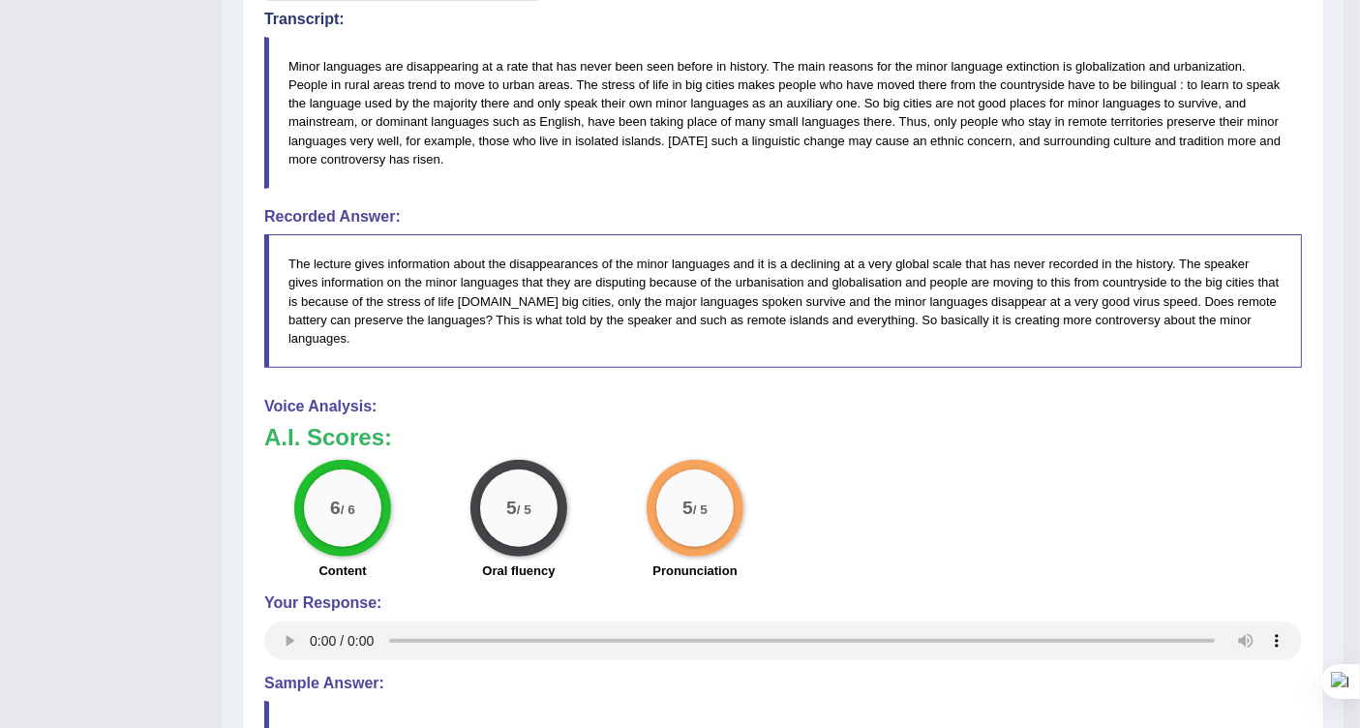
scroll to position [645, 0]
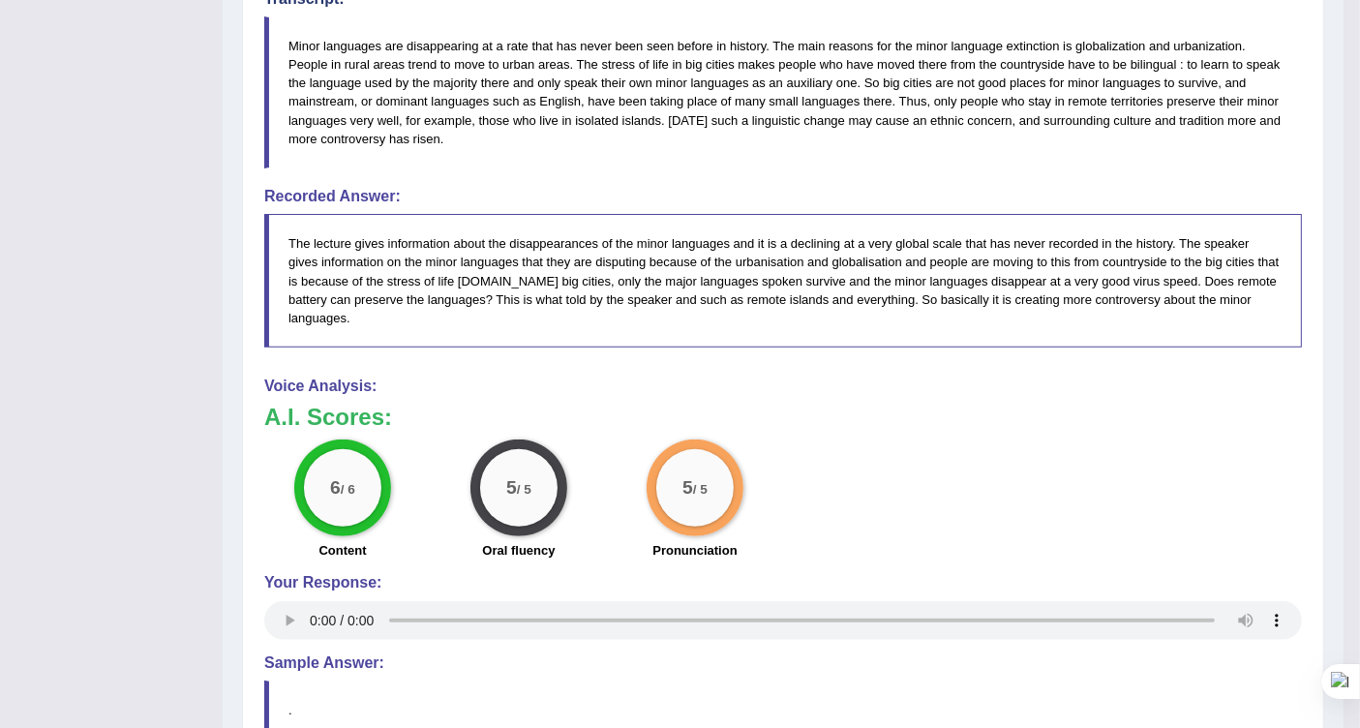
drag, startPoint x: 1076, startPoint y: 440, endPoint x: 1028, endPoint y: 375, distance: 81.7
click at [1076, 440] on div "6 / 6 Content 5 / 5 Oral fluency 5 / 5 Pronunciation" at bounding box center [783, 501] width 1057 height 125
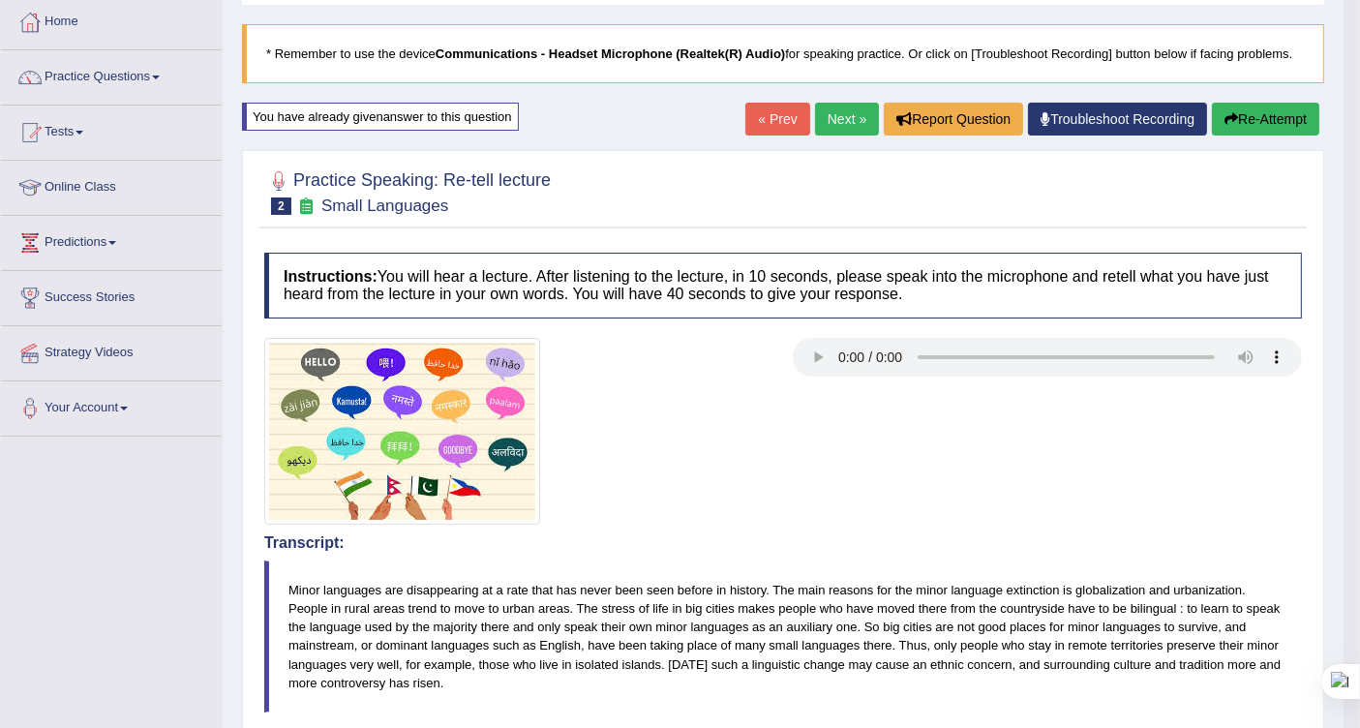
scroll to position [0, 0]
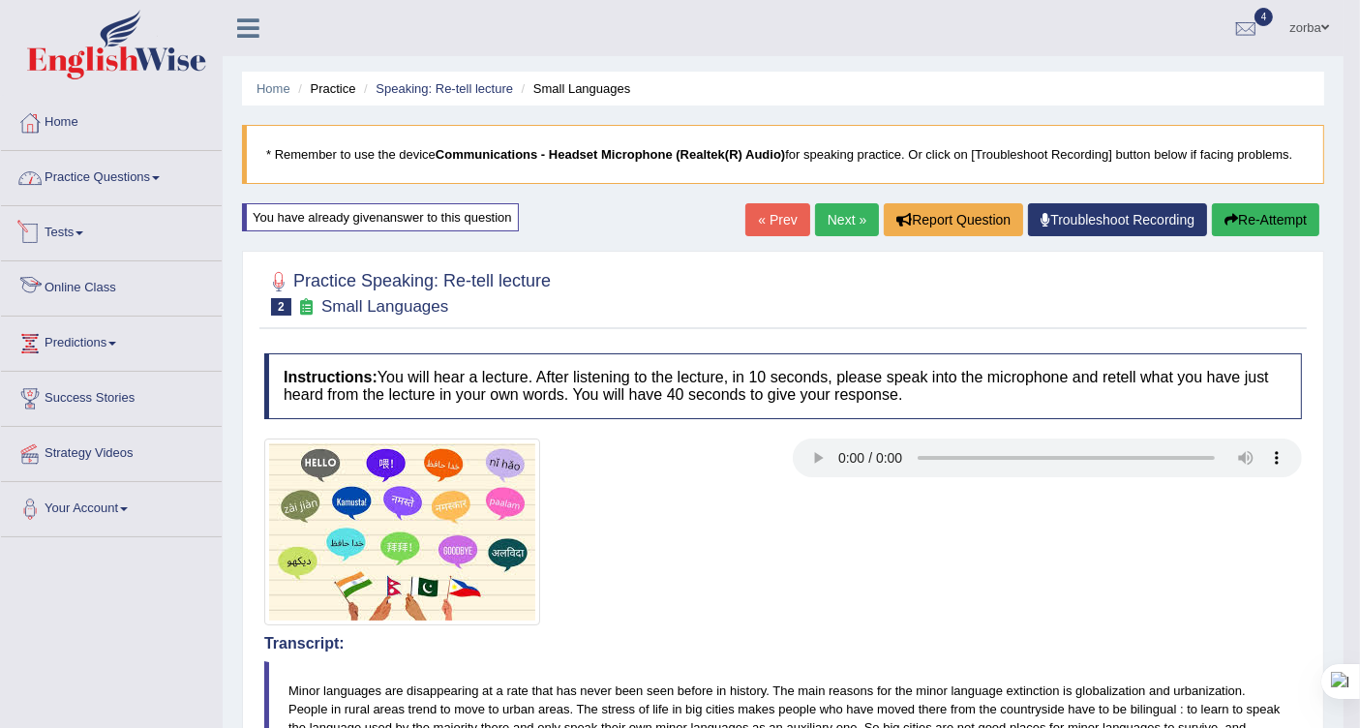
click at [121, 182] on link "Practice Questions" at bounding box center [111, 175] width 221 height 48
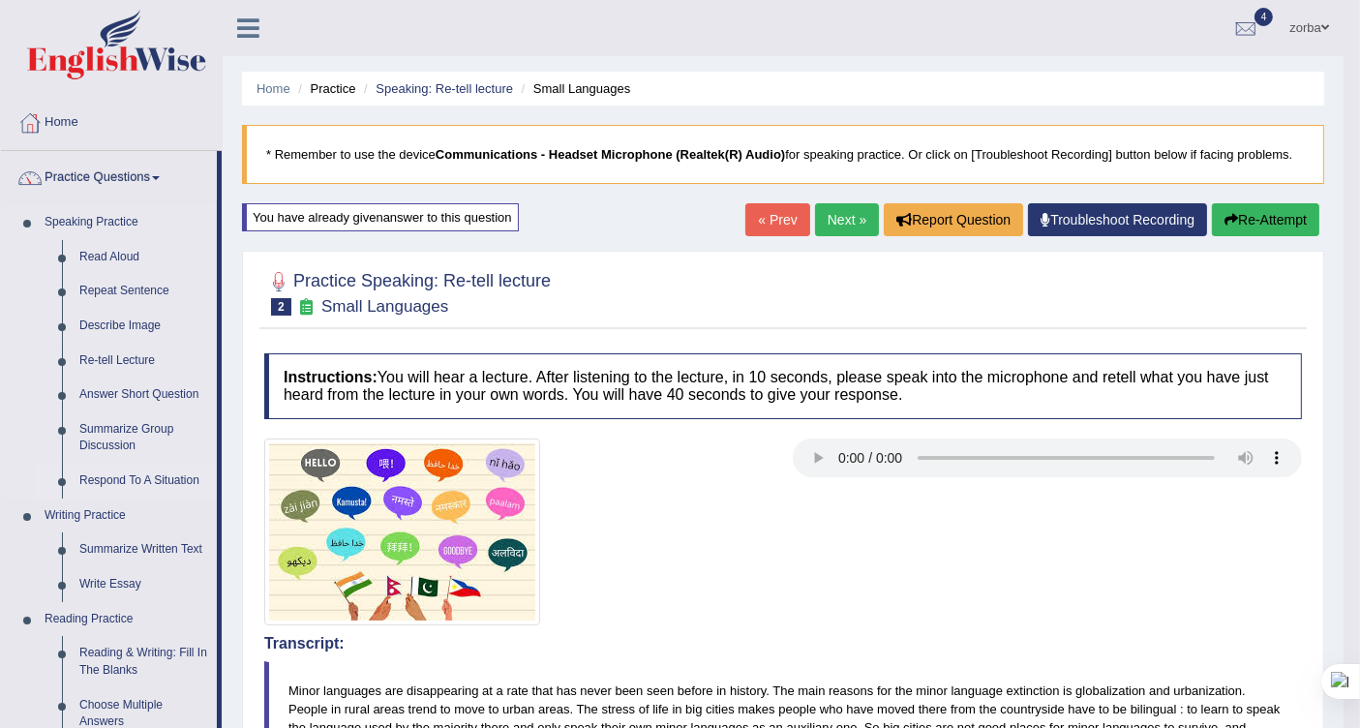
click at [127, 480] on link "Respond To A Situation" at bounding box center [144, 481] width 146 height 35
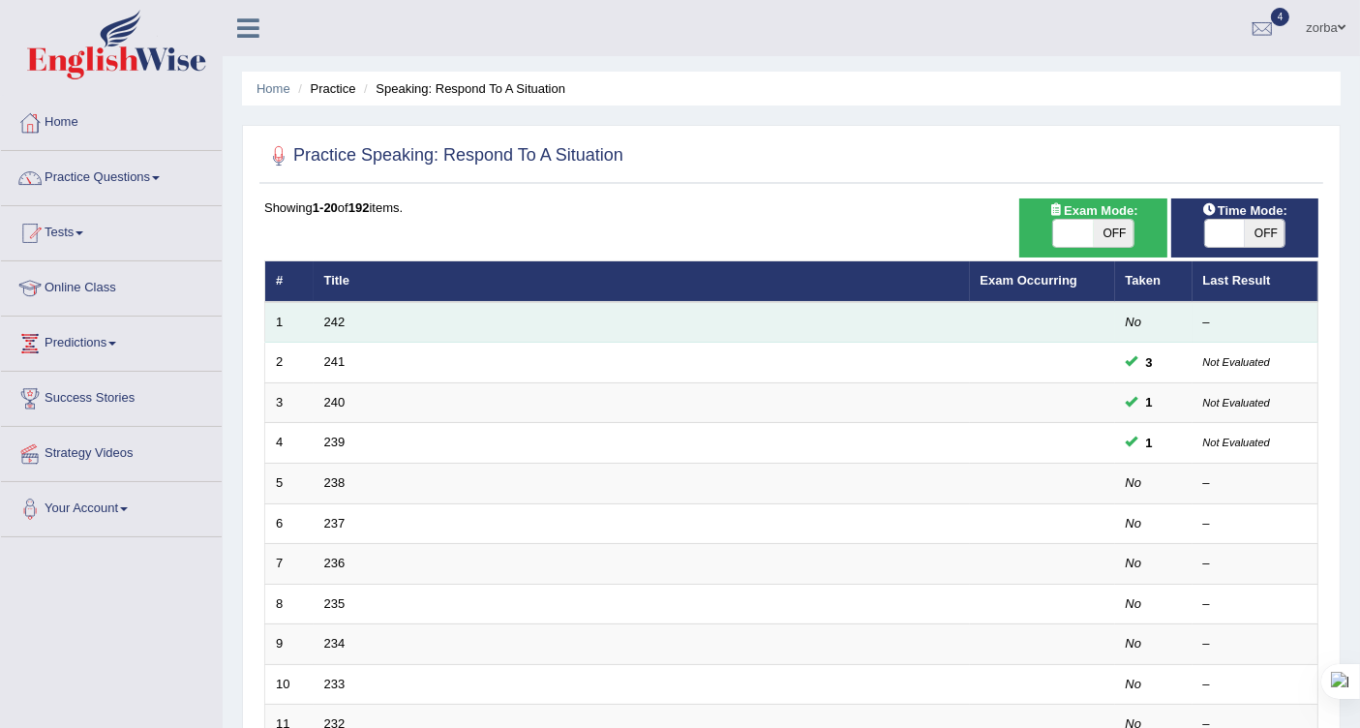
click at [348, 314] on td "242" at bounding box center [642, 322] width 656 height 41
click at [318, 319] on td "242" at bounding box center [642, 322] width 656 height 41
click at [324, 320] on link "242" at bounding box center [334, 322] width 21 height 15
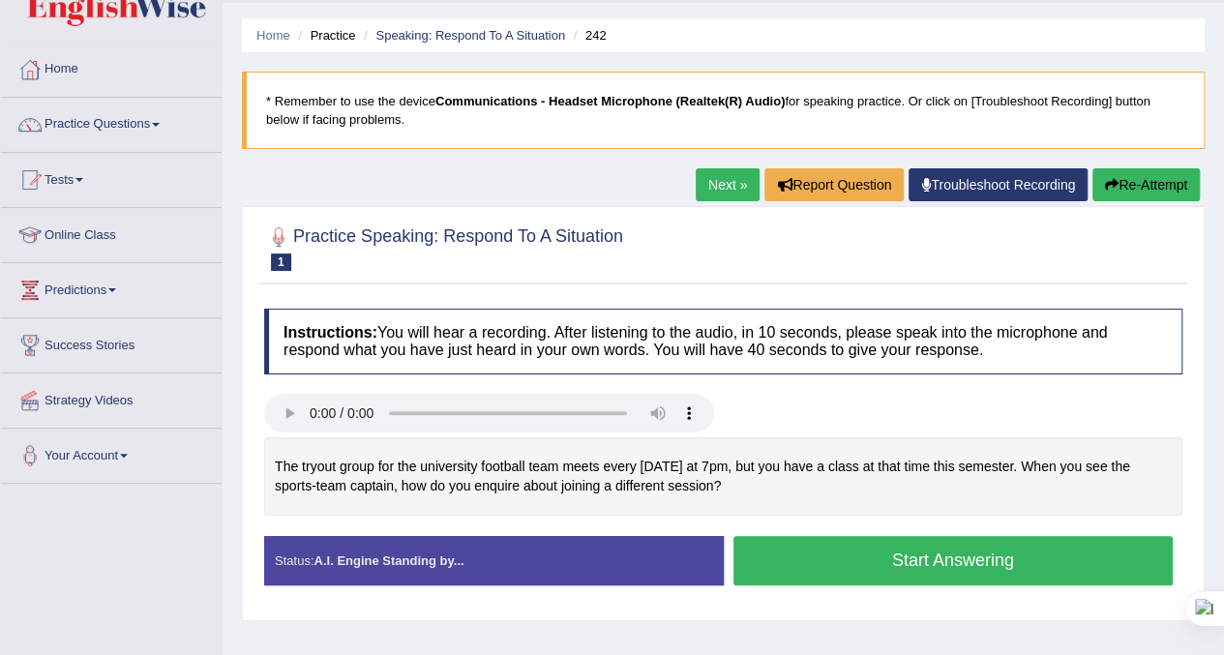
scroll to position [97, 0]
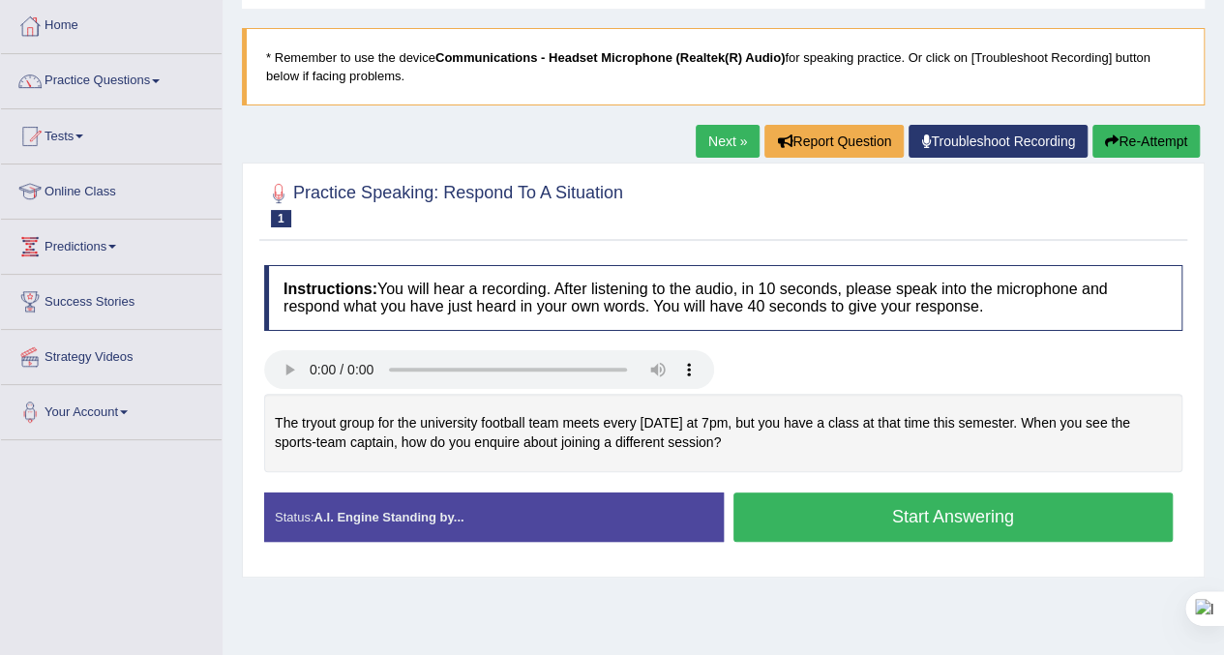
click at [859, 512] on button "Start Answering" at bounding box center [954, 517] width 440 height 49
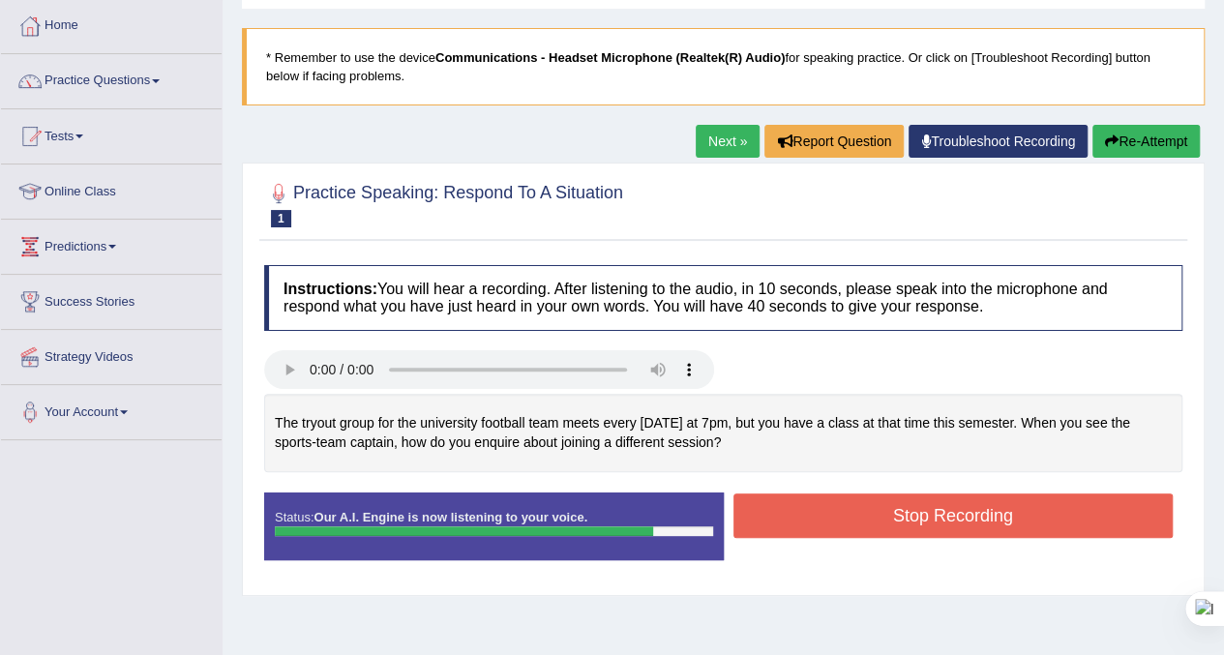
click at [979, 524] on button "Stop Recording" at bounding box center [954, 516] width 440 height 45
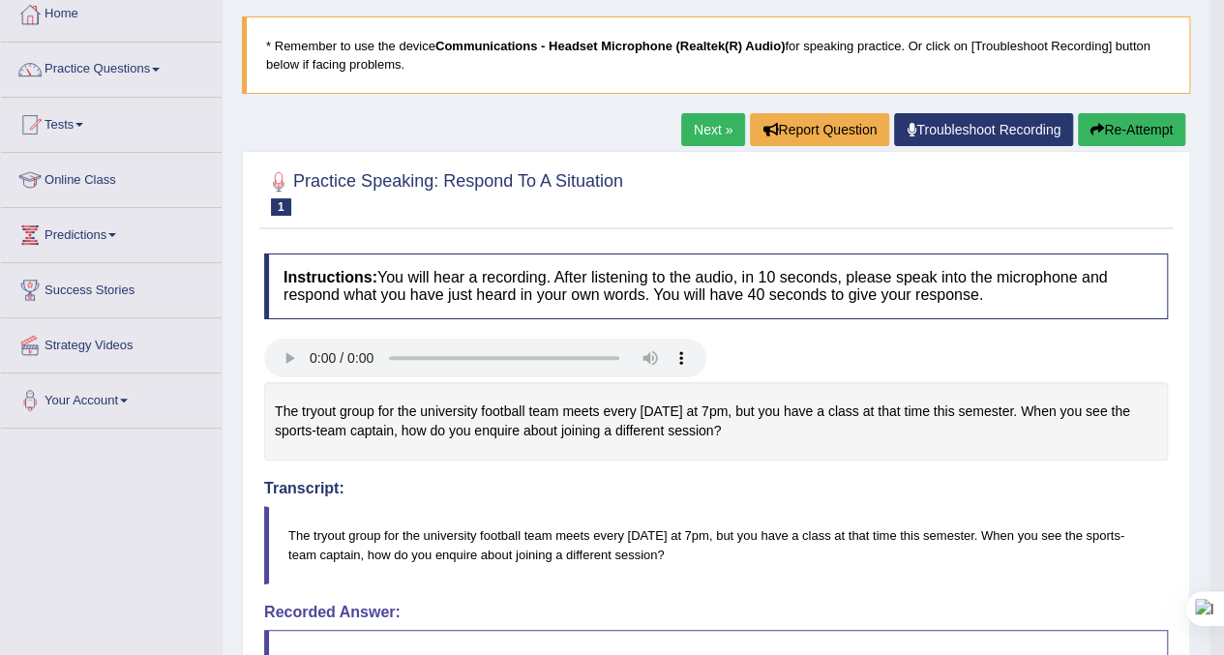
scroll to position [0, 0]
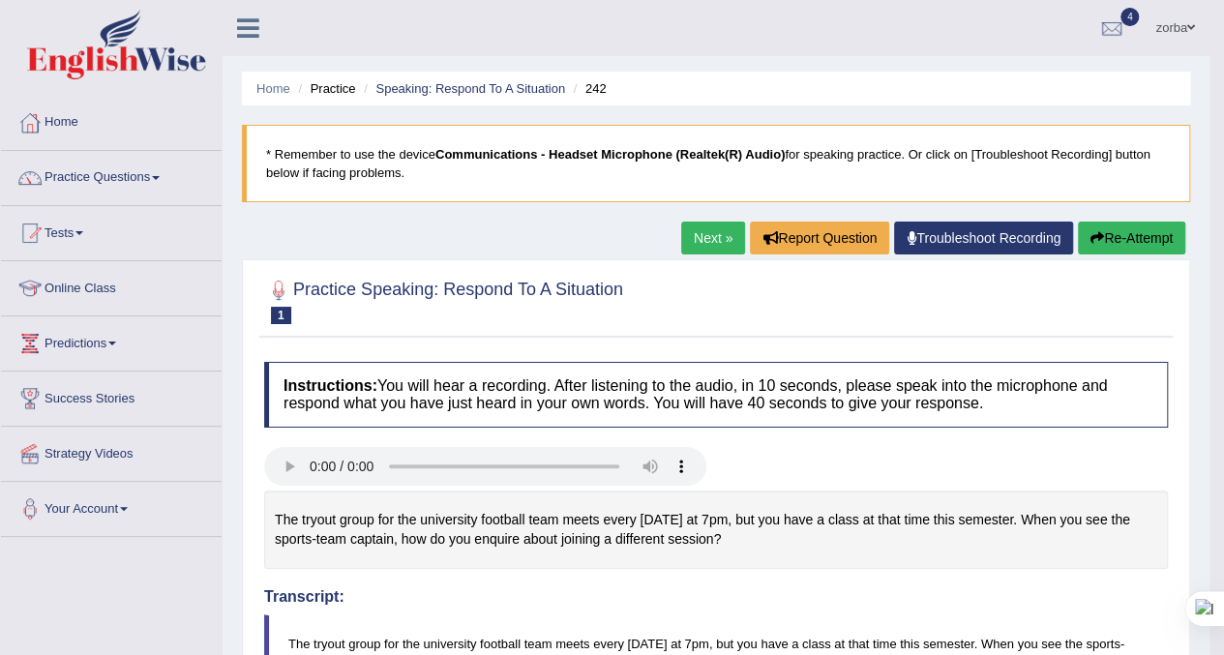
click at [710, 235] on link "Next »" at bounding box center [713, 238] width 64 height 33
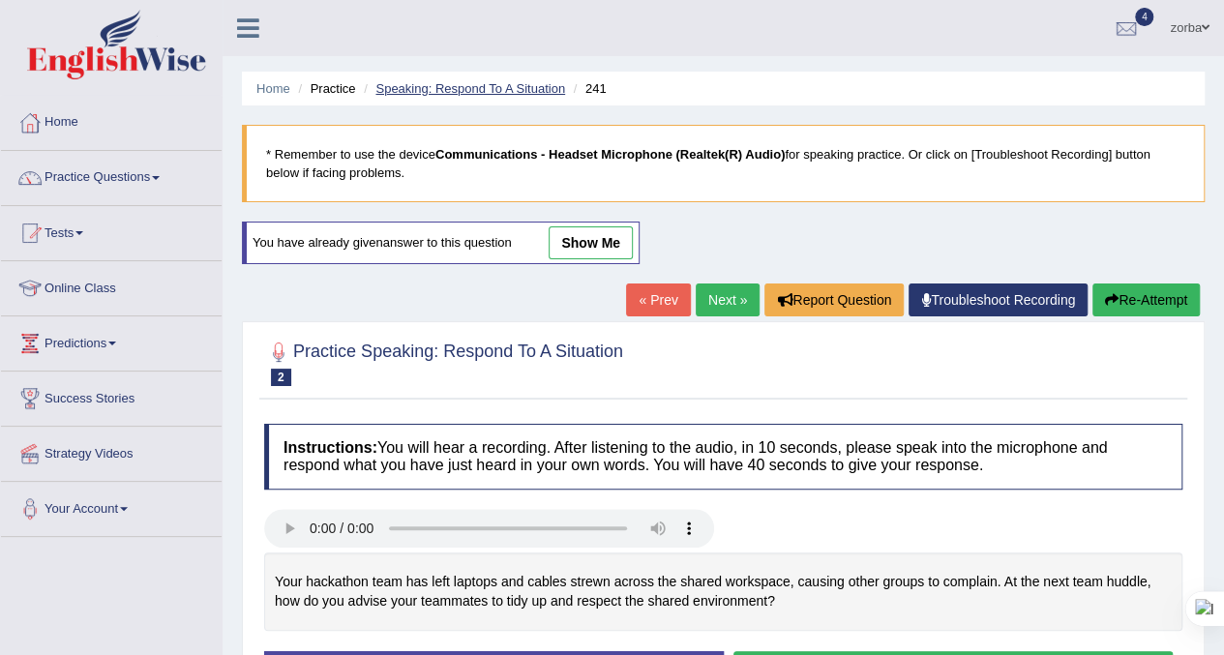
click at [465, 88] on link "Speaking: Respond To A Situation" at bounding box center [471, 88] width 190 height 15
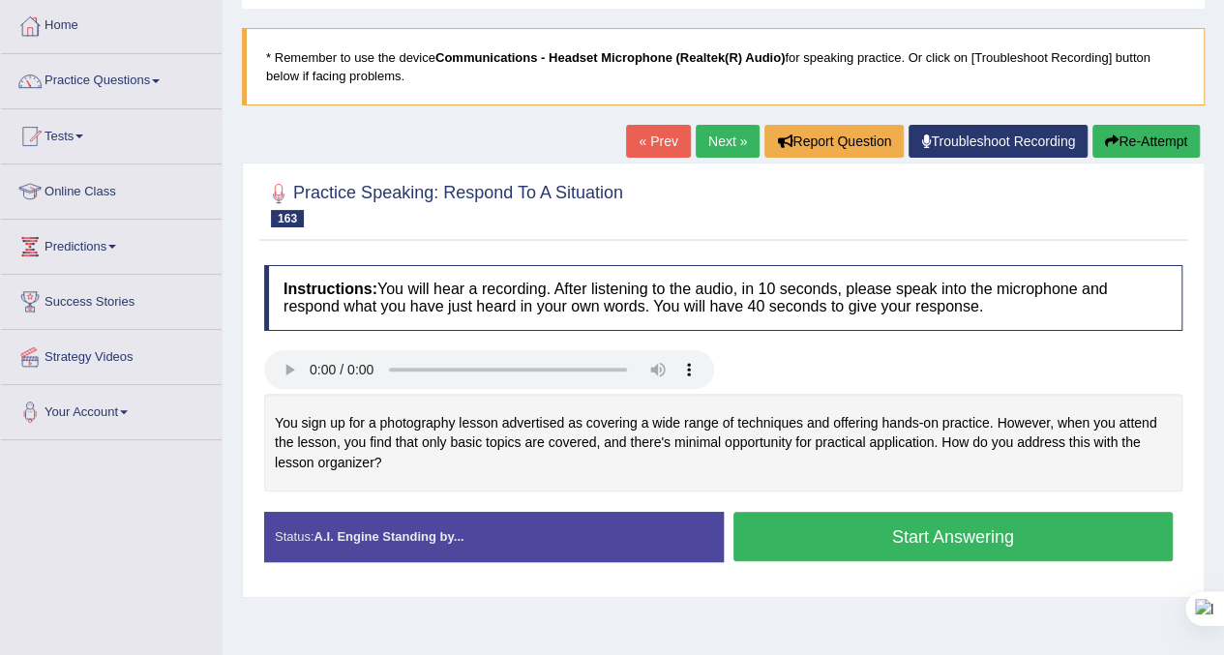
click at [875, 539] on button "Start Answering" at bounding box center [954, 536] width 440 height 49
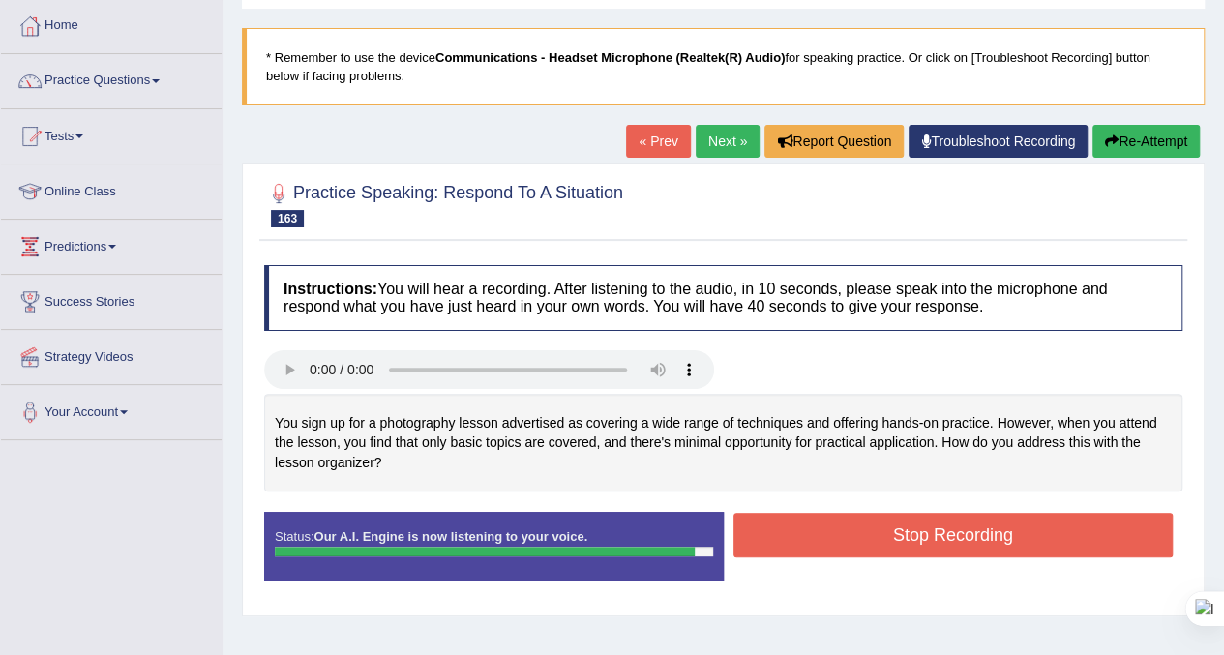
click at [886, 539] on button "Stop Recording" at bounding box center [954, 535] width 440 height 45
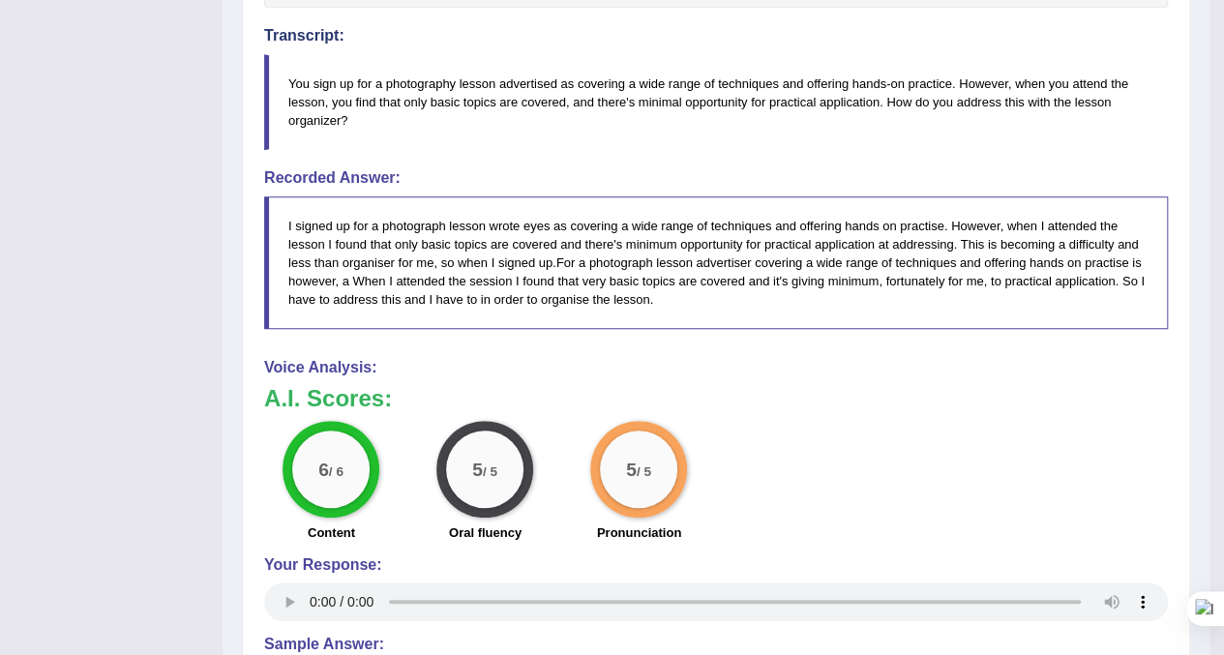
scroll to position [387, 0]
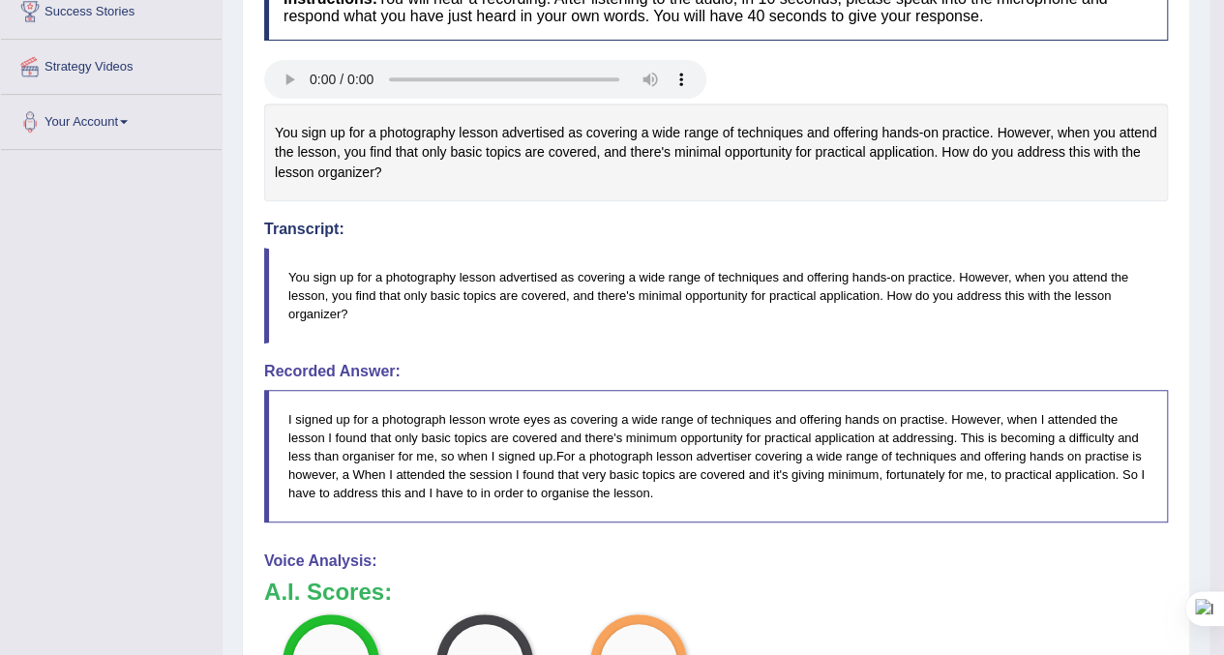
click at [477, 330] on blockquote "You sign up for a photography lesson advertised as covering a wide range of tec…" at bounding box center [716, 296] width 904 height 96
